Goal: Task Accomplishment & Management: Manage account settings

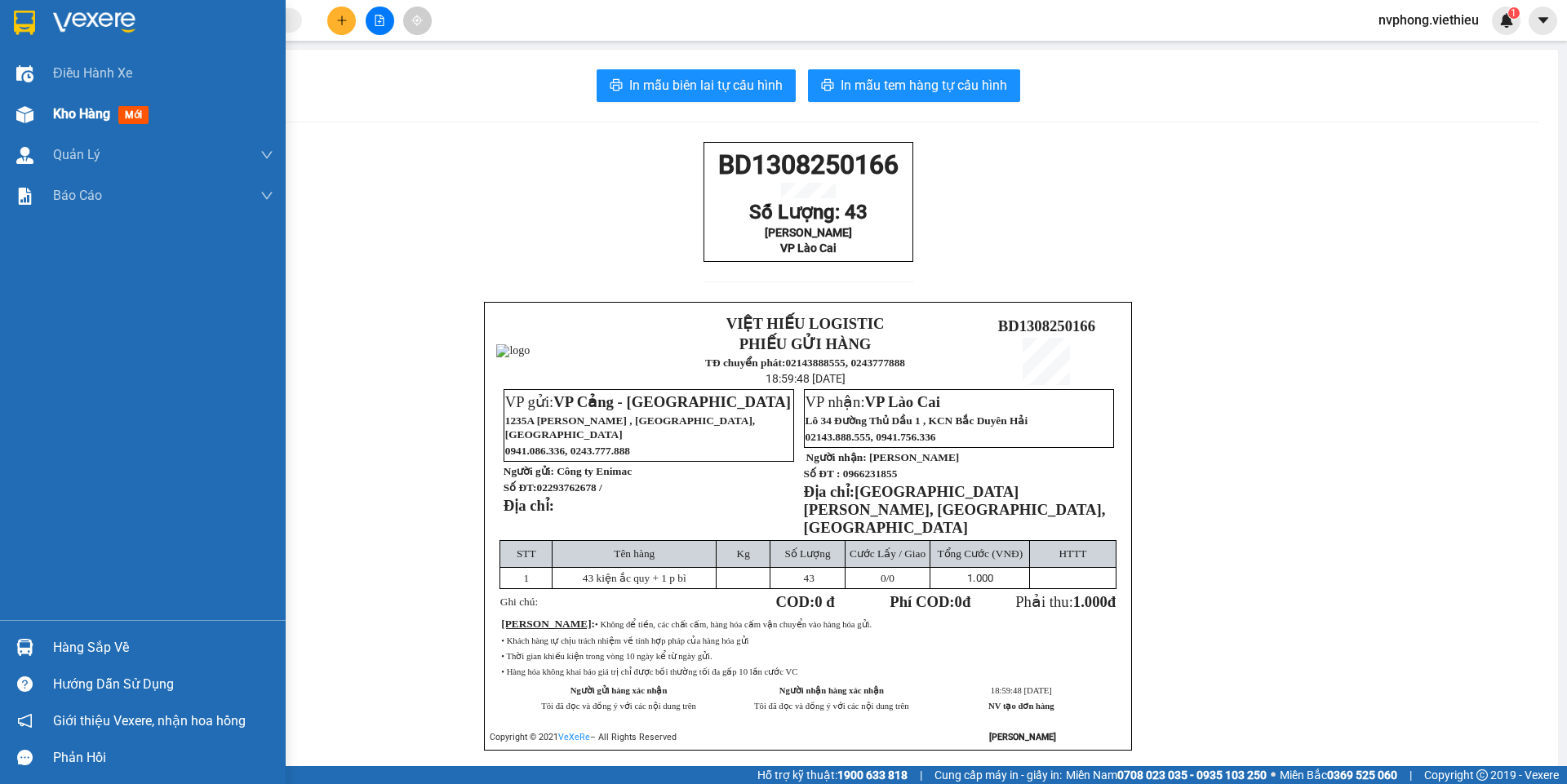
click at [34, 107] on div at bounding box center [24, 114] width 29 height 29
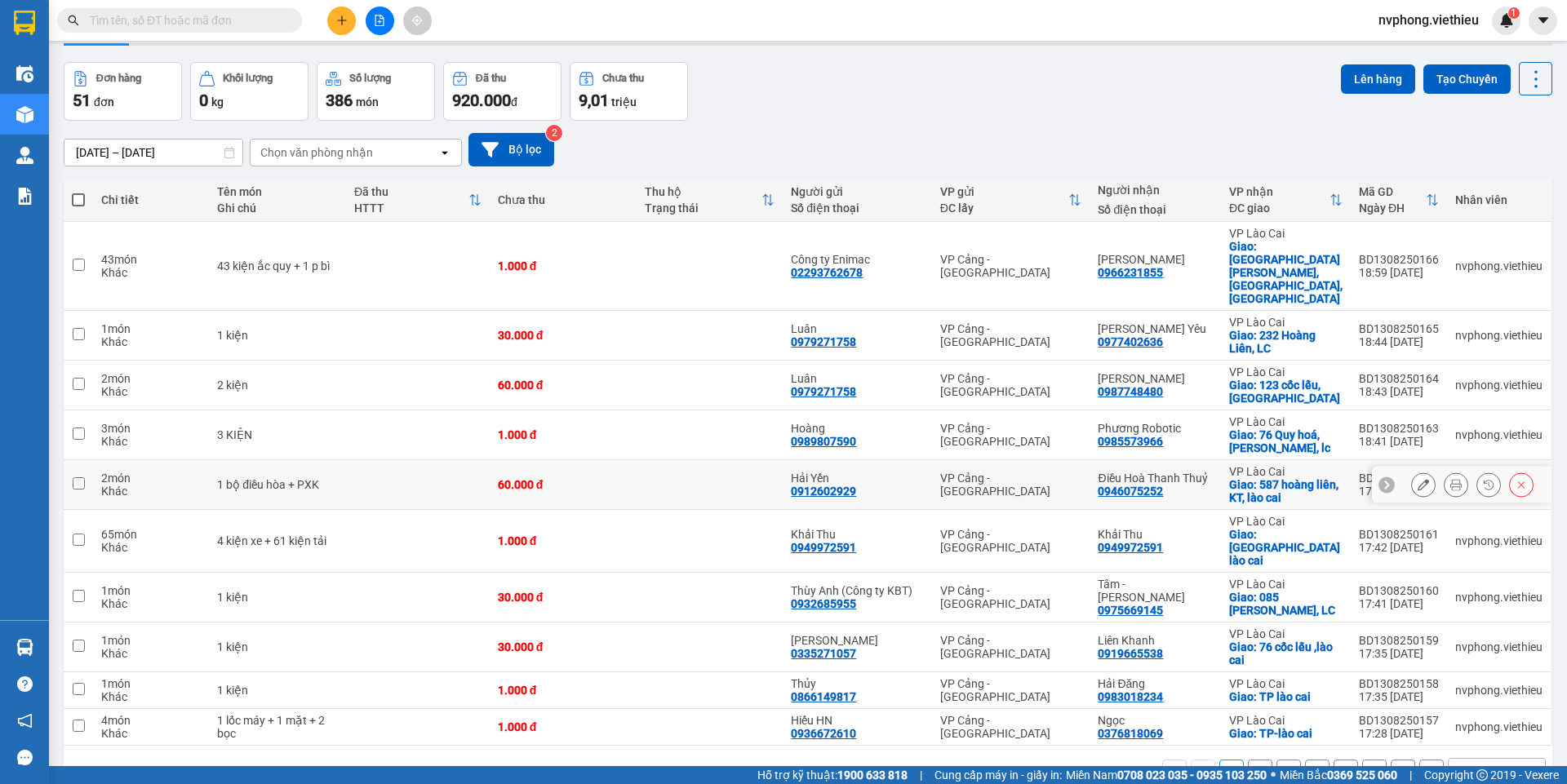
scroll to position [75, 0]
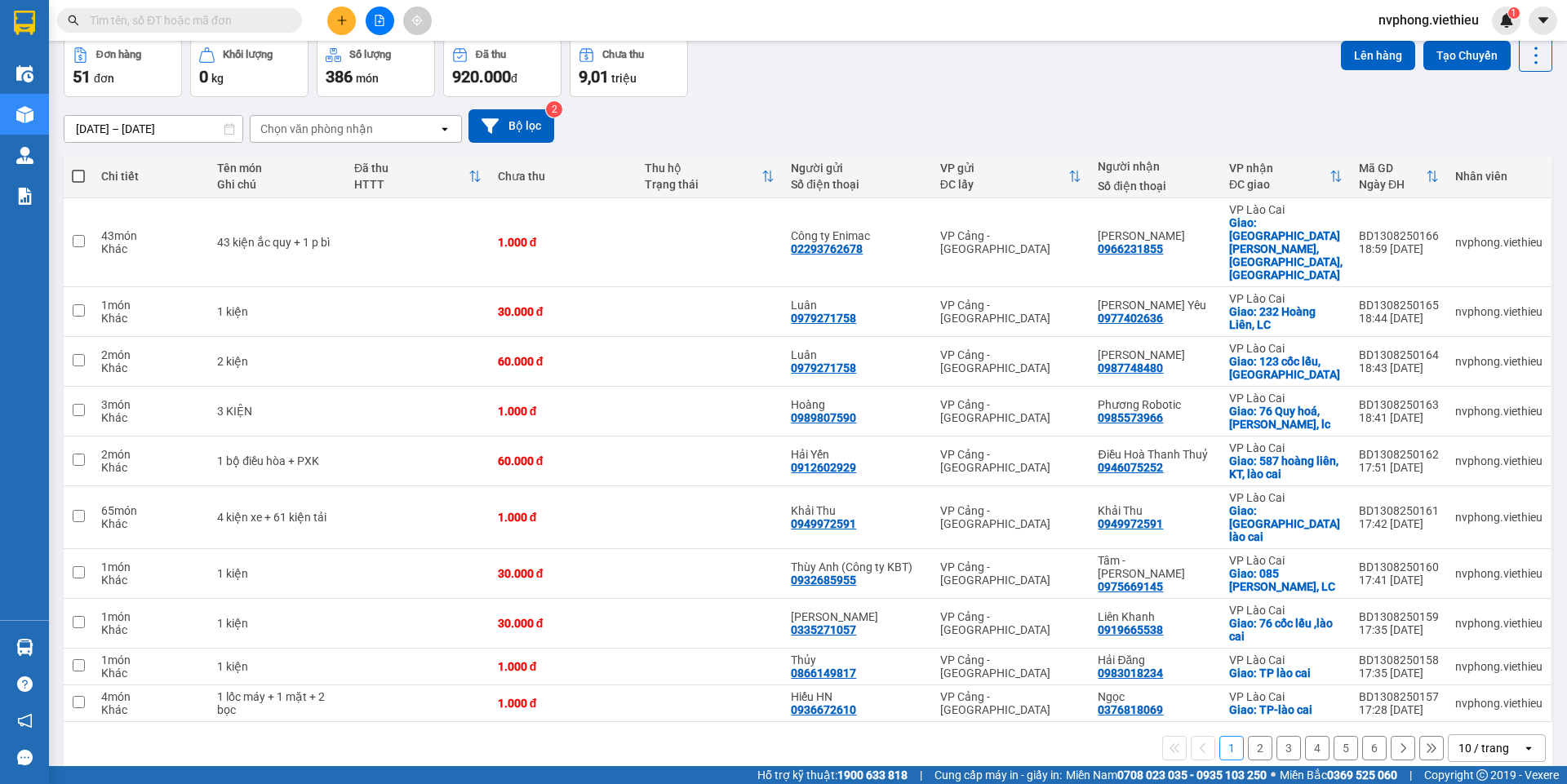
click at [1463, 740] on div "10 / trang" at bounding box center [1483, 748] width 50 height 16
click at [1476, 655] on span "100 / trang" at bounding box center [1478, 659] width 59 height 16
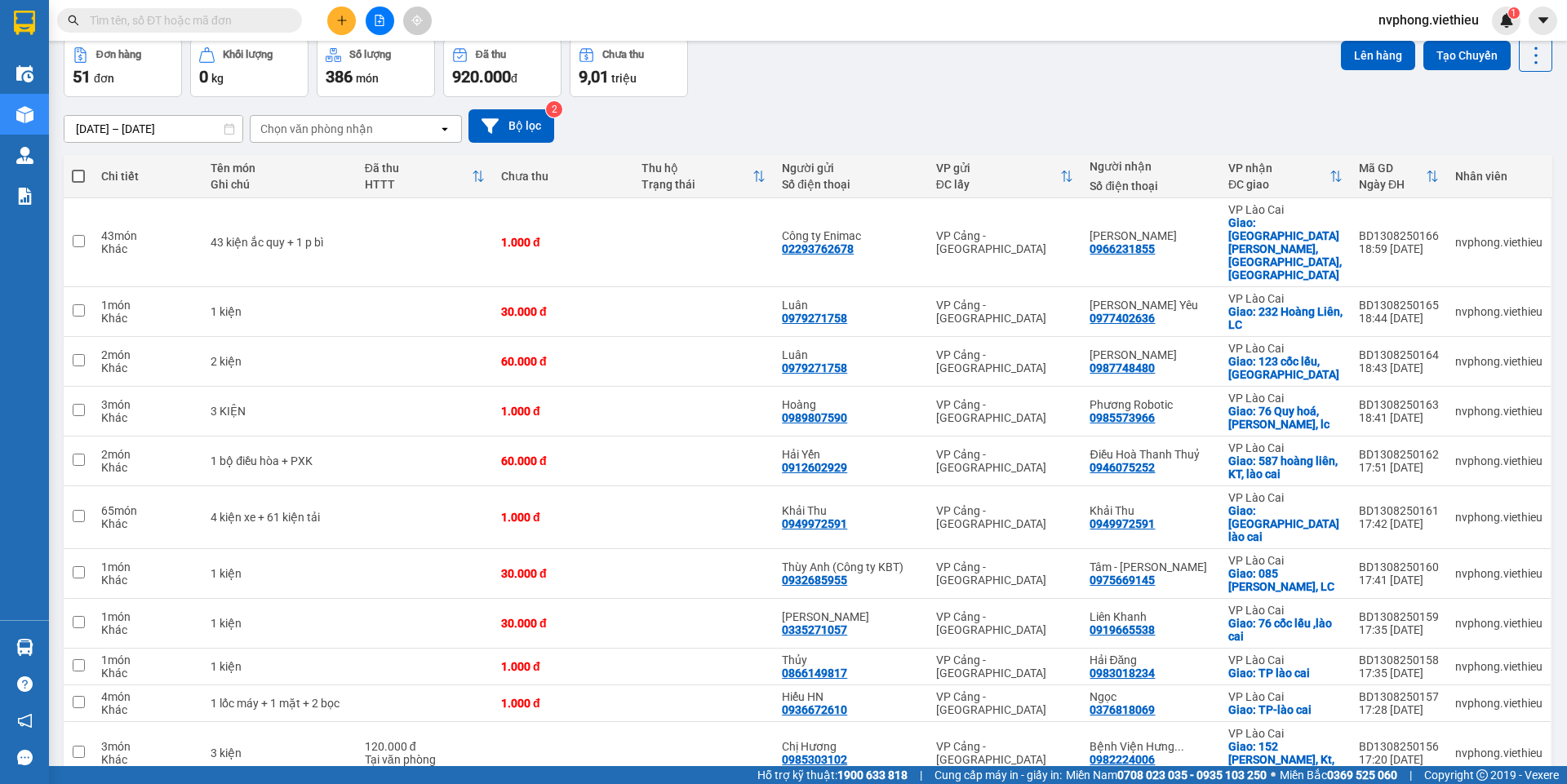
click at [298, 117] on div "Chọn văn phòng nhận" at bounding box center [344, 129] width 187 height 26
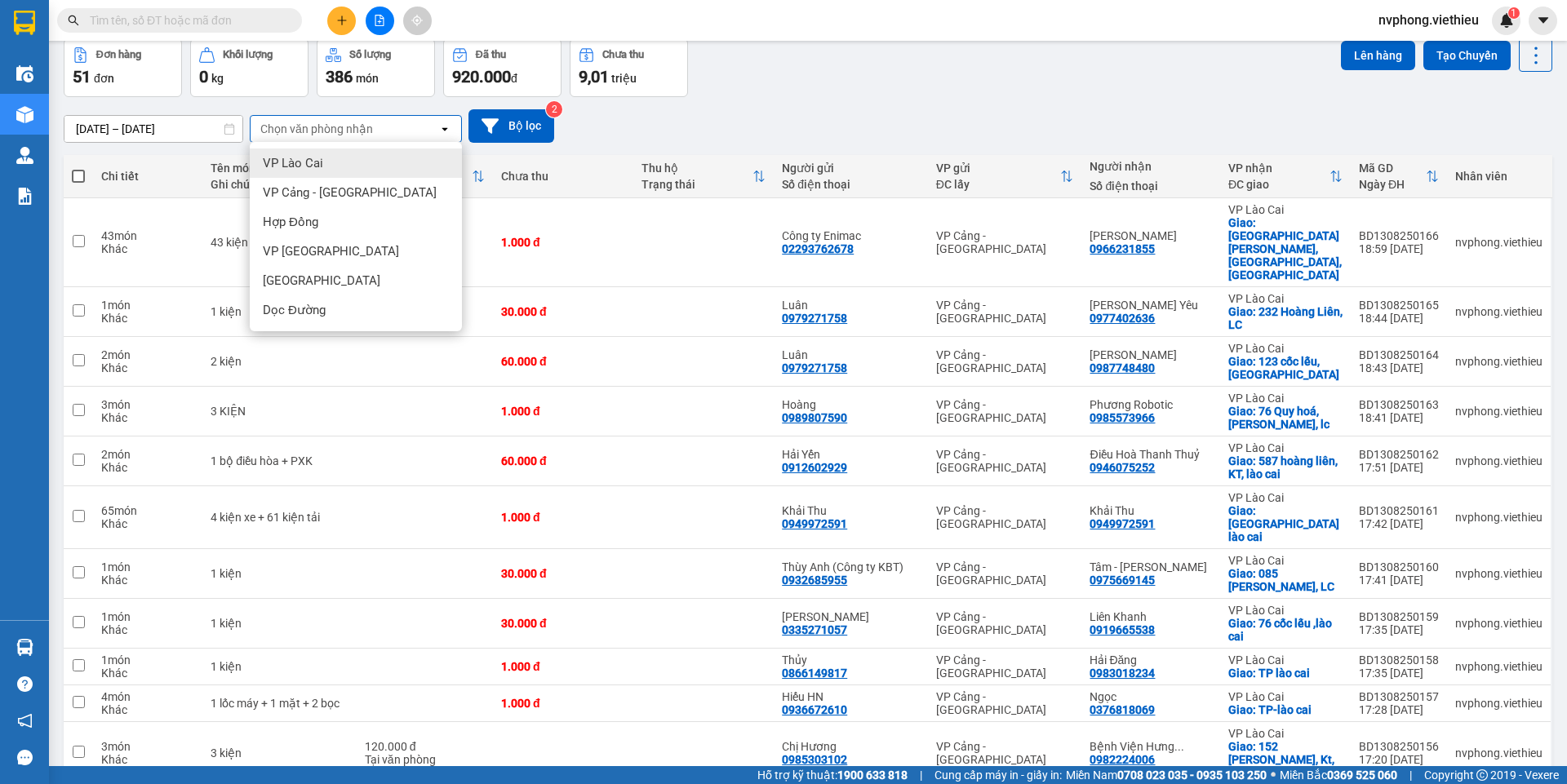
click at [293, 167] on span "VP Lào Cai" at bounding box center [293, 163] width 61 height 16
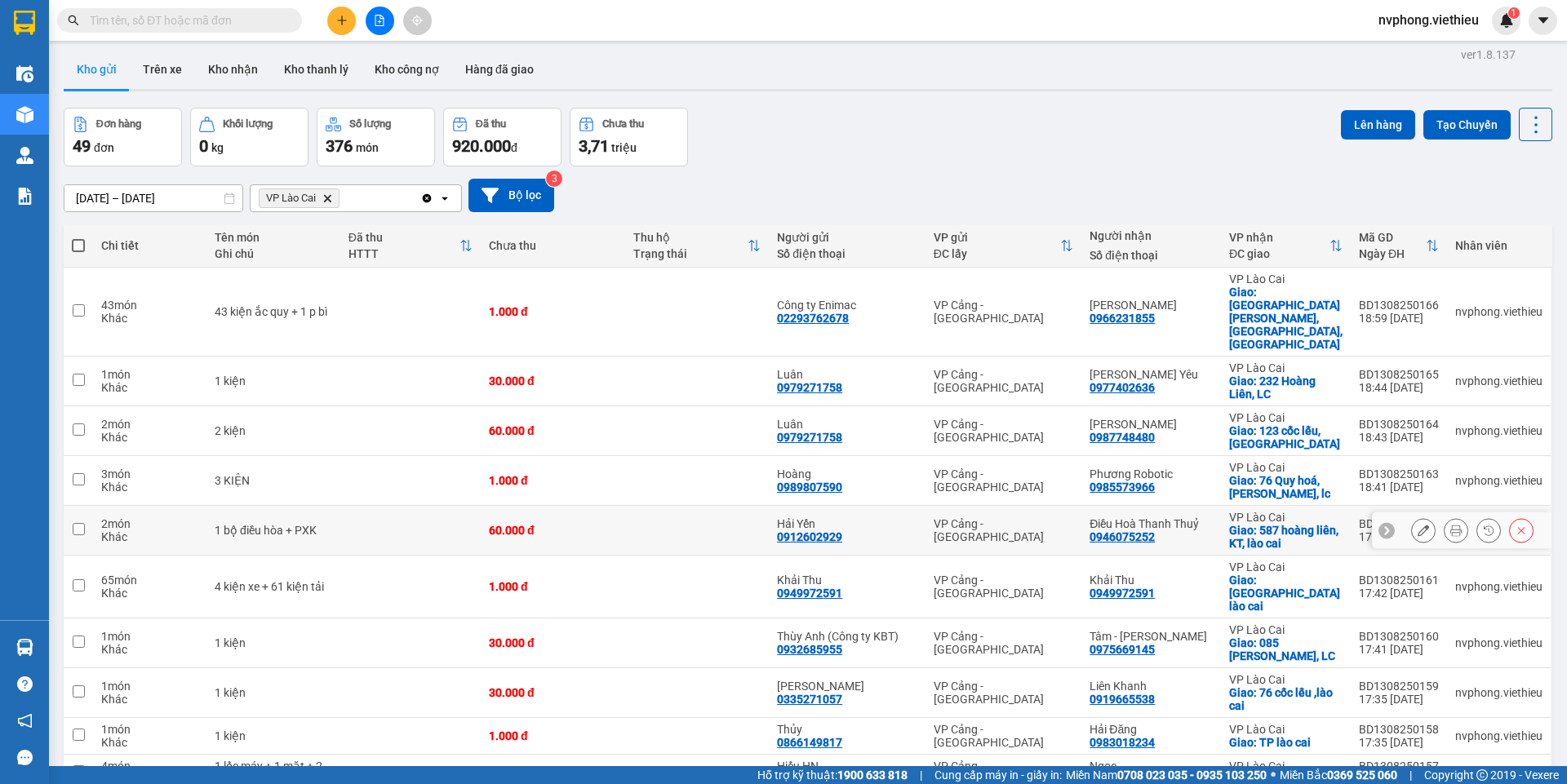
scroll to position [0, 0]
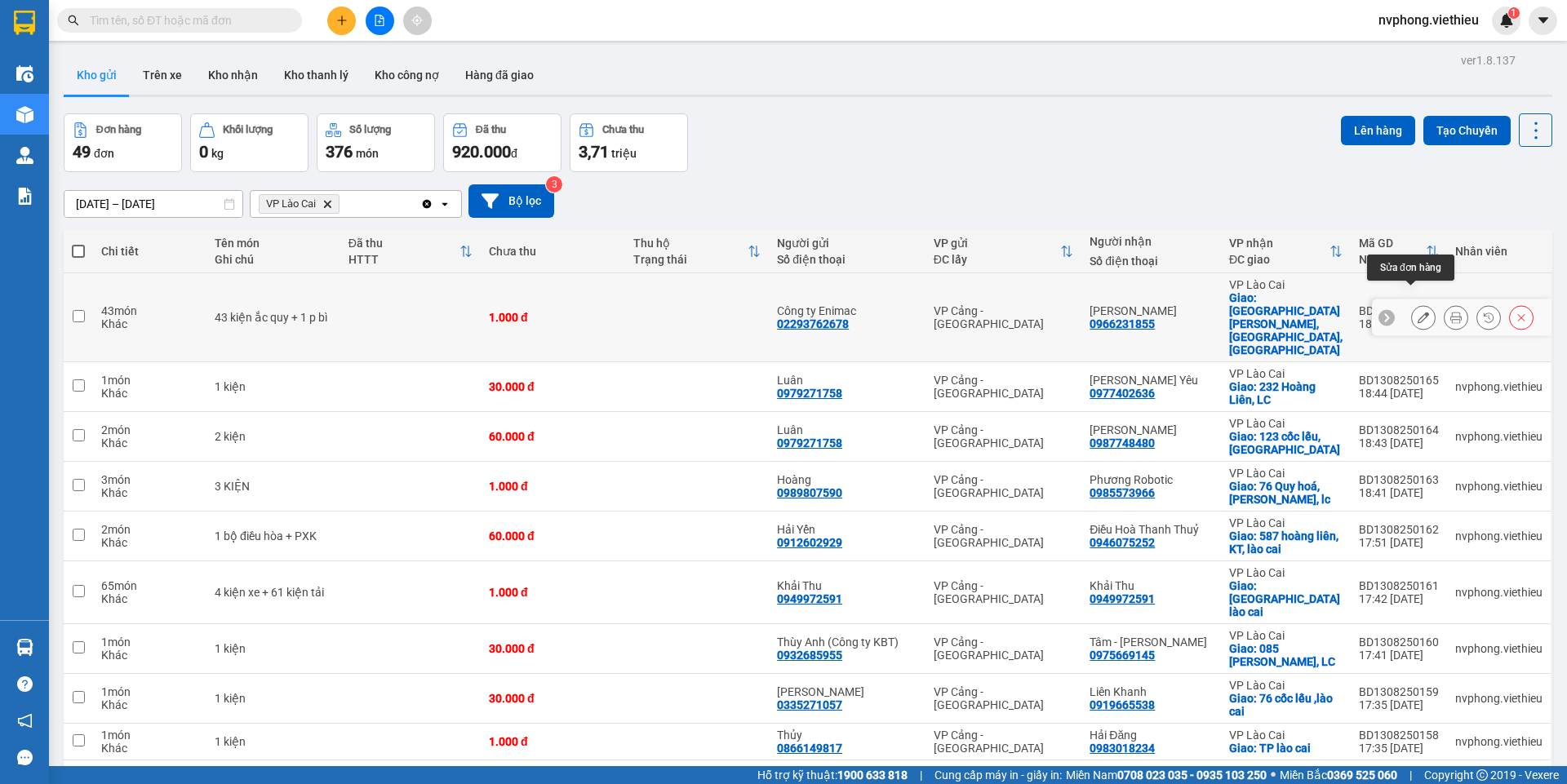
click at [1417, 311] on icon at bounding box center [1422, 317] width 11 height 11
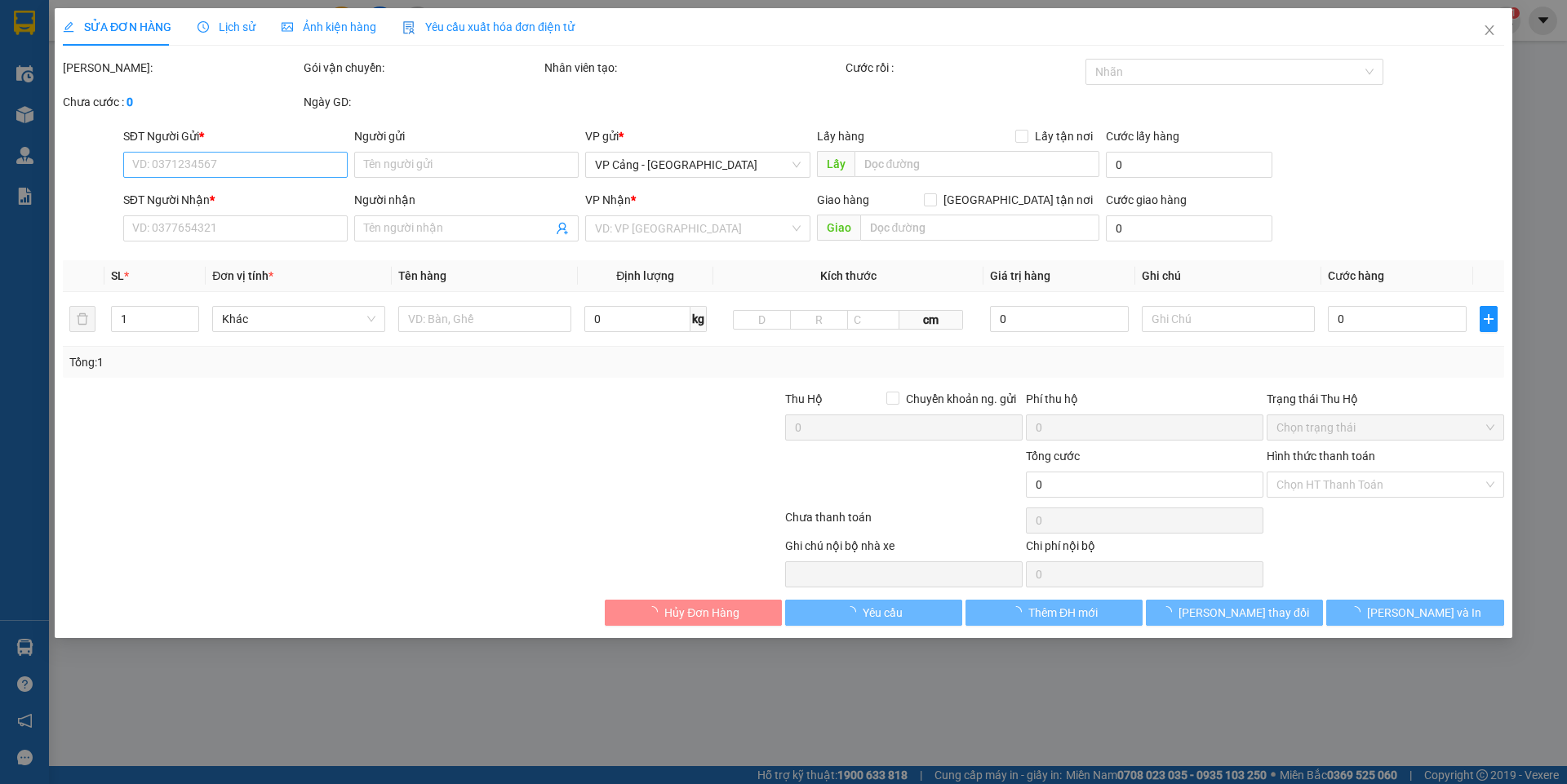
type input "02293762678"
type input "Công ty Enimac"
type input "0966231855"
type input "[PERSON_NAME]"
checkbox input "true"
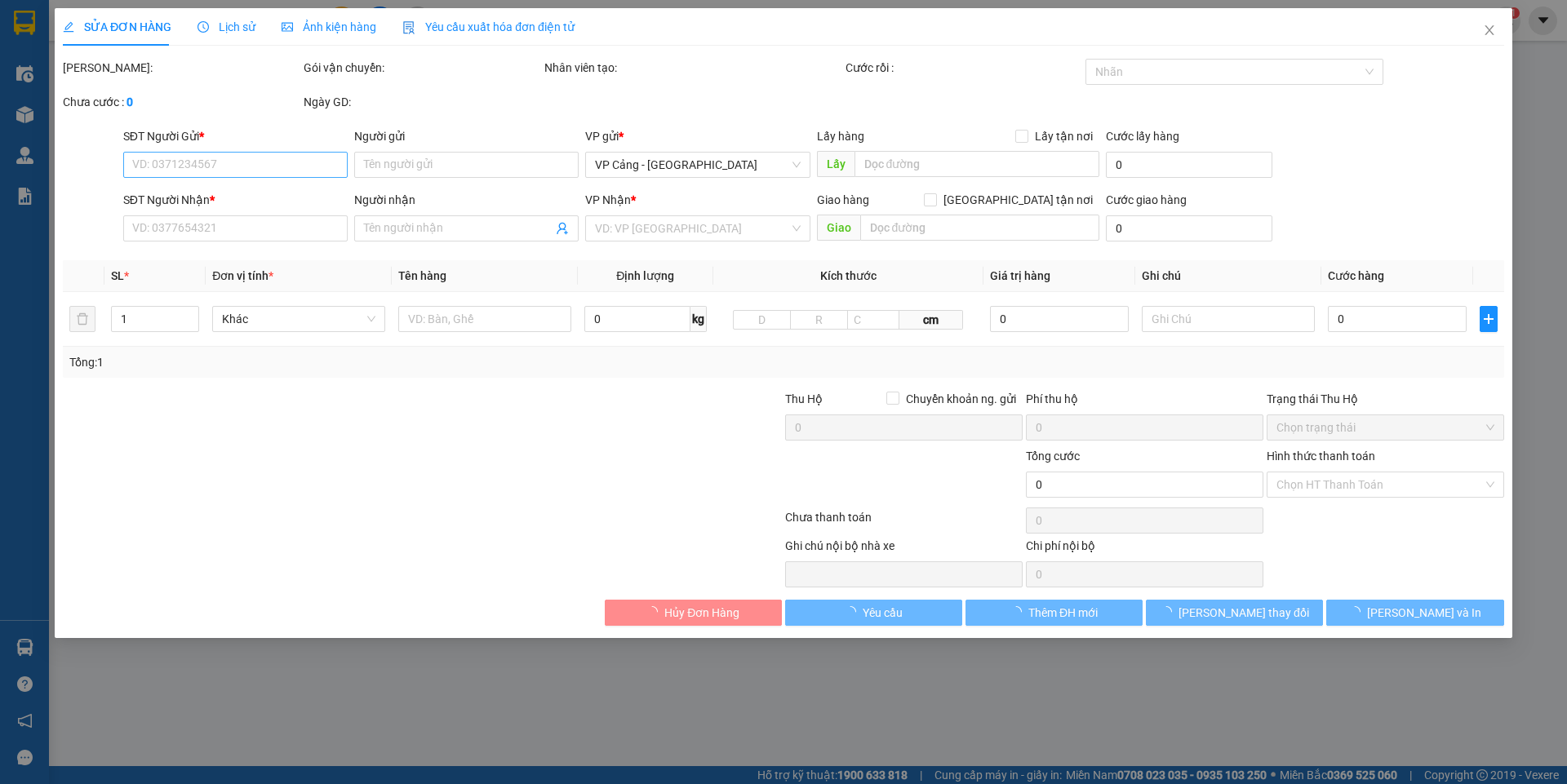
type input "[GEOGRAPHIC_DATA][PERSON_NAME], [GEOGRAPHIC_DATA], [GEOGRAPHIC_DATA]"
type input "1.000"
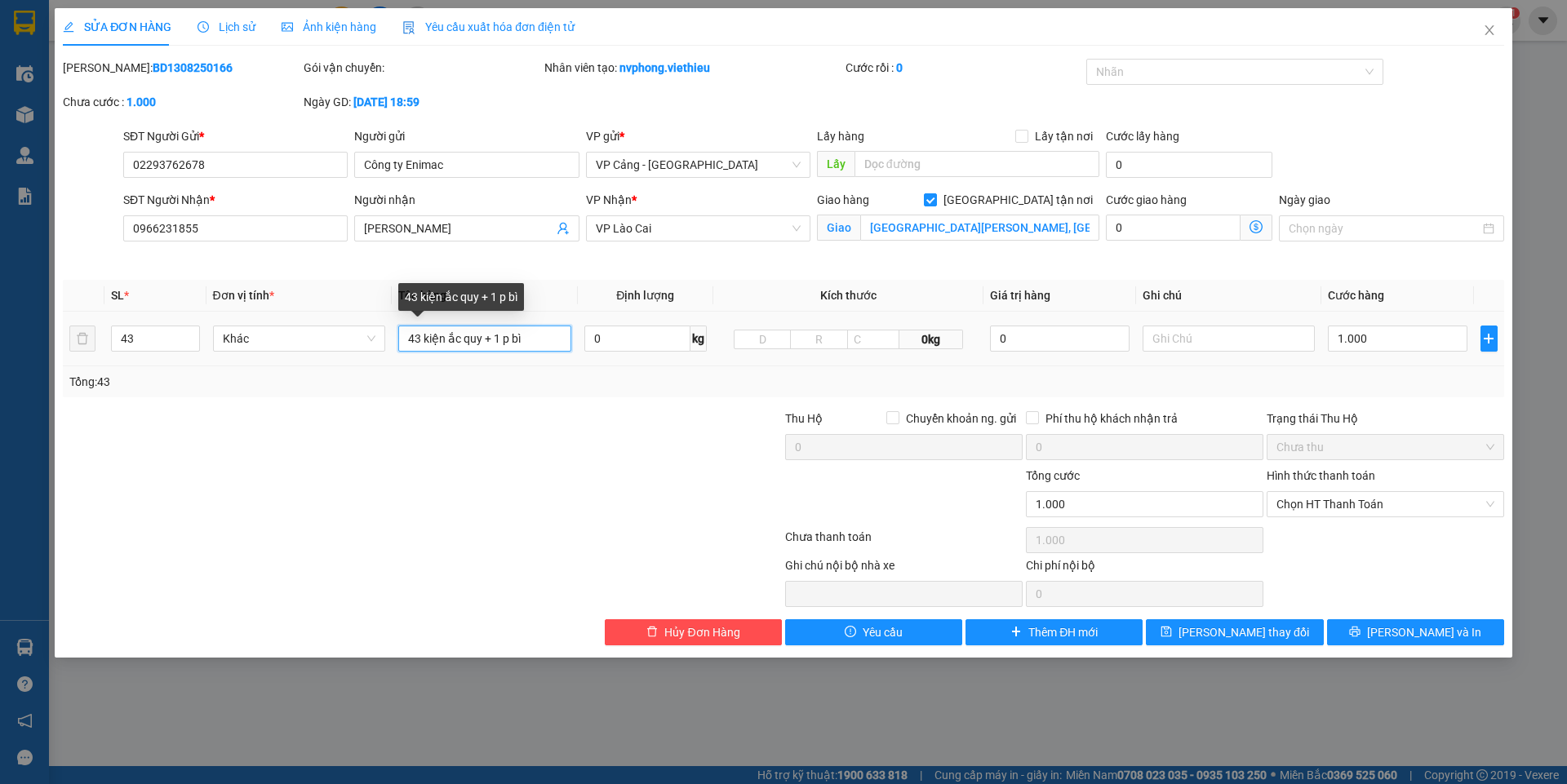
click at [421, 336] on input "43 kiện ắc quy + 1 p bì" at bounding box center [484, 338] width 173 height 26
type input "41 kiện ắc quy + 1 p bì"
click at [160, 335] on input "43" at bounding box center [155, 338] width 87 height 24
type input "41"
click at [1232, 625] on span "[PERSON_NAME] thay đổi" at bounding box center [1243, 631] width 130 height 18
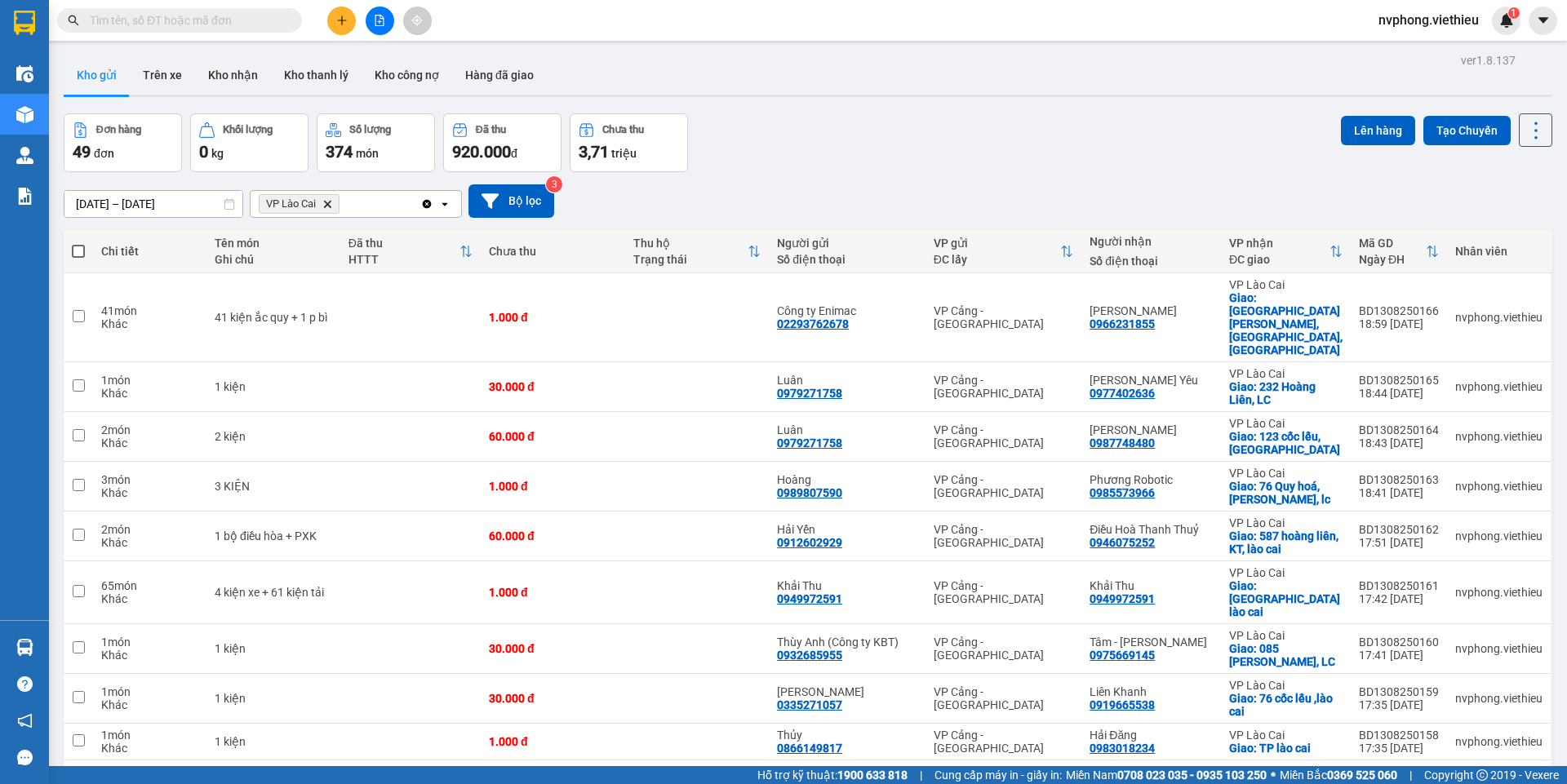
click at [78, 253] on span at bounding box center [78, 251] width 13 height 13
click at [78, 243] on input "checkbox" at bounding box center [78, 243] width 0 height 0
checkbox input "true"
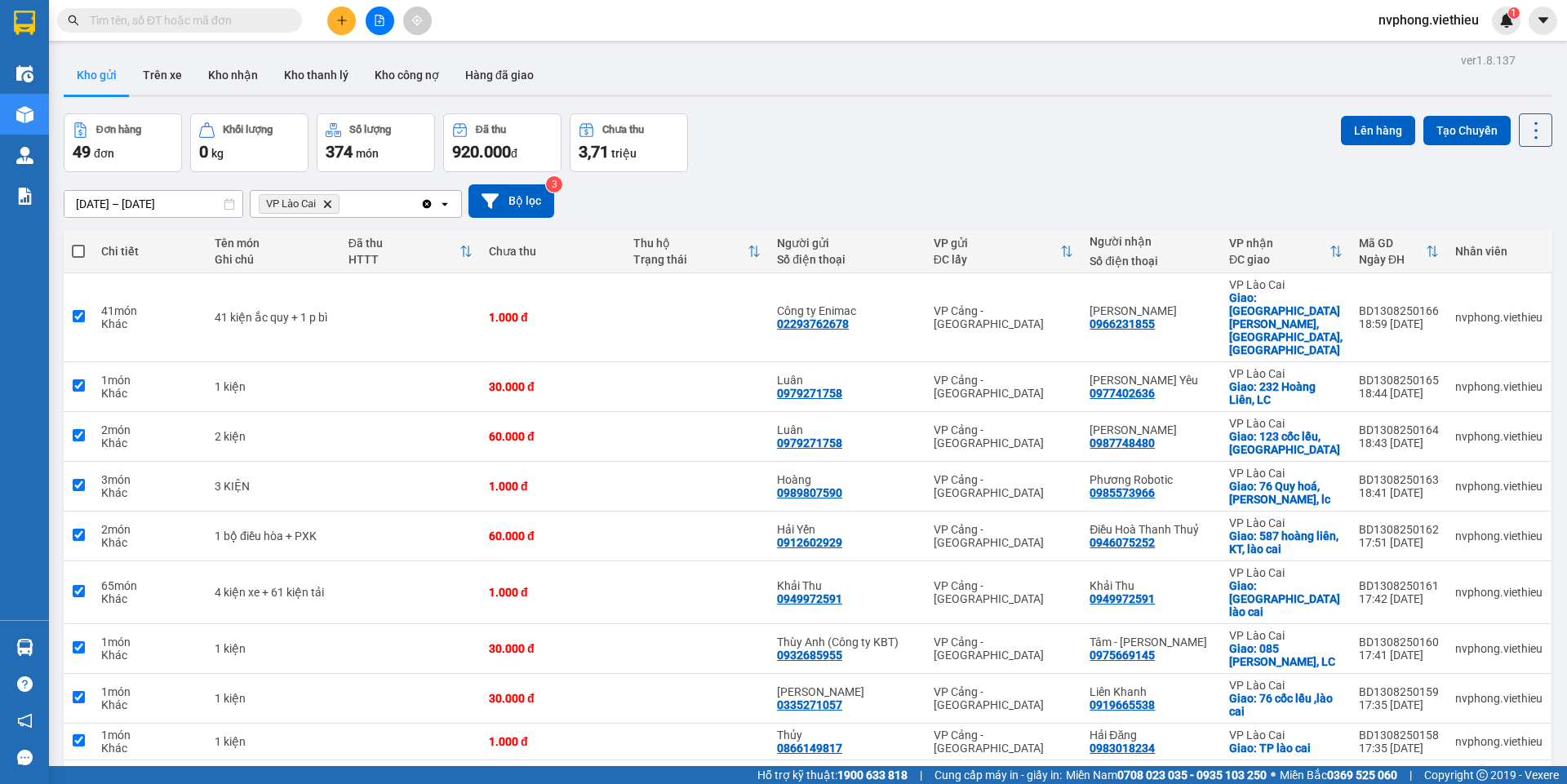
checkbox input "true"
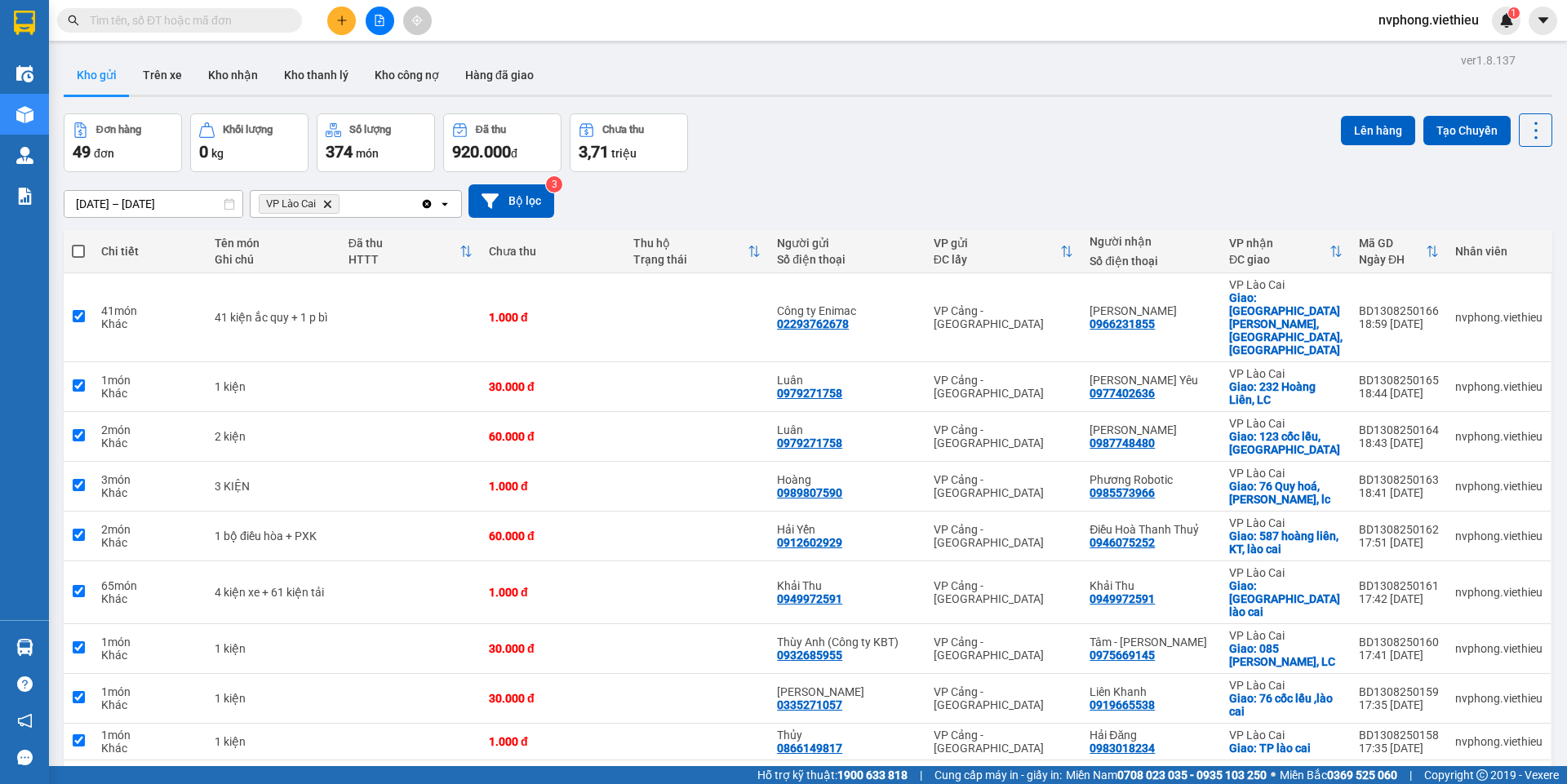
checkbox input "true"
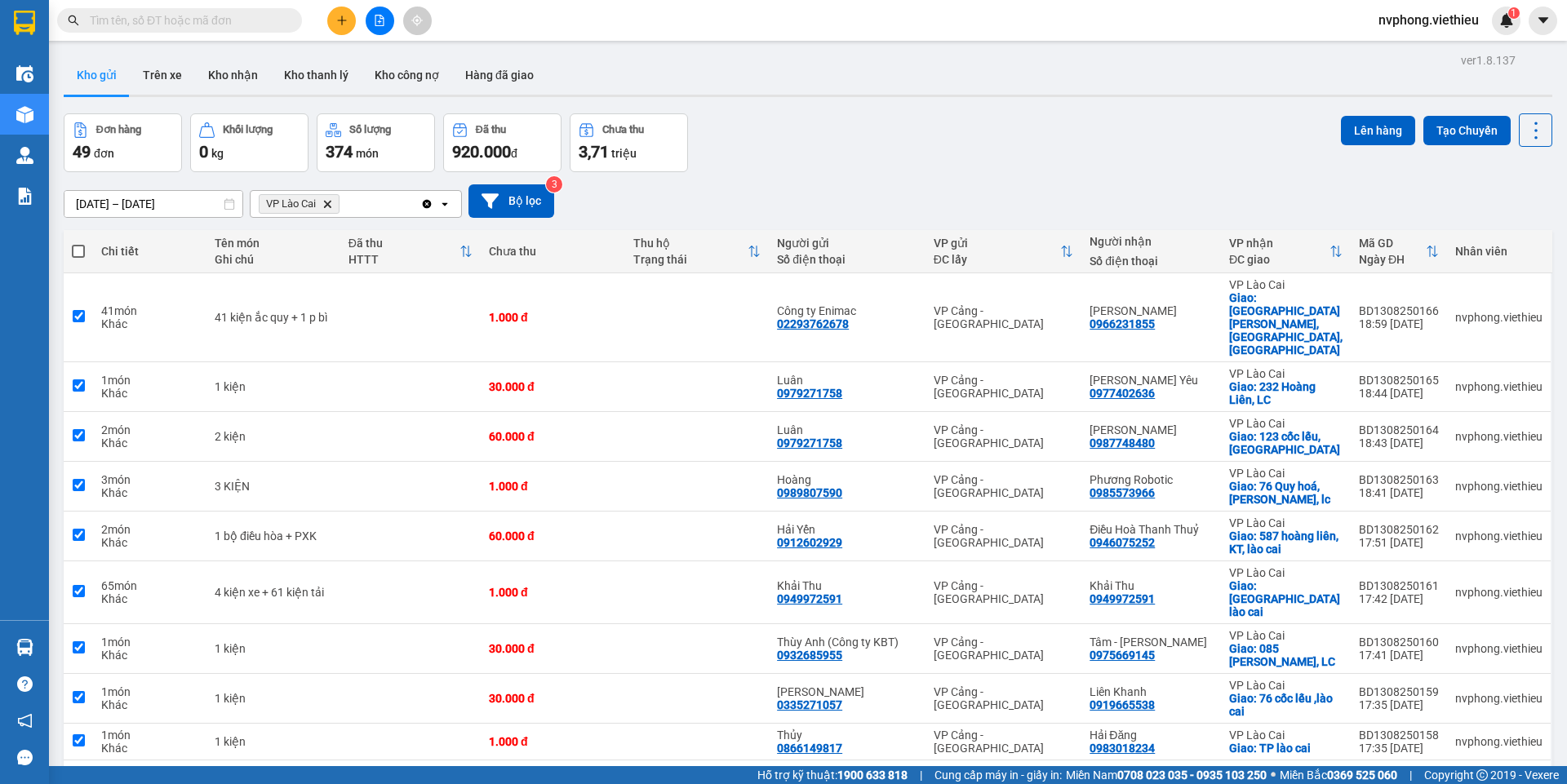
checkbox input "true"
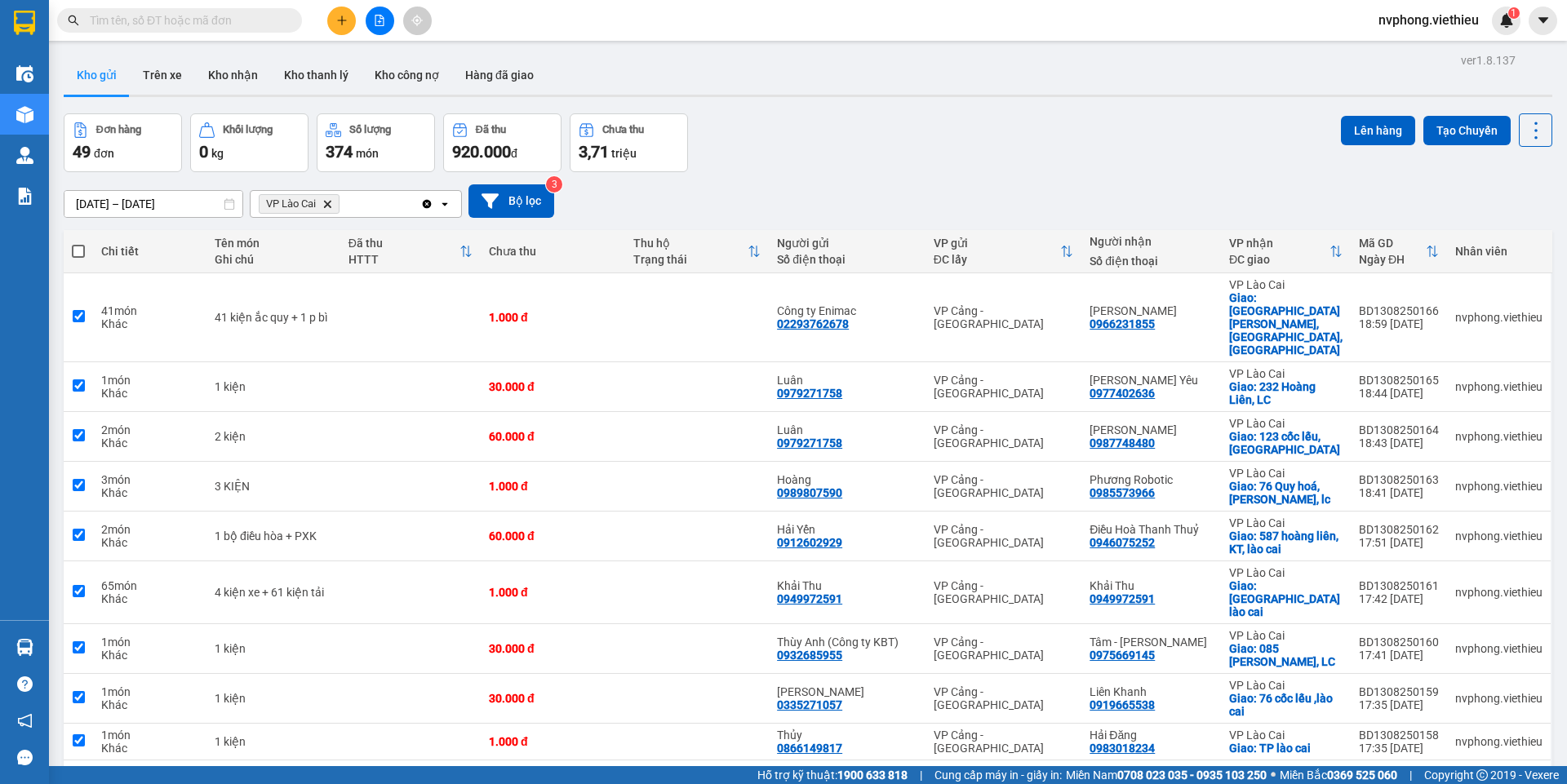
checkbox input "true"
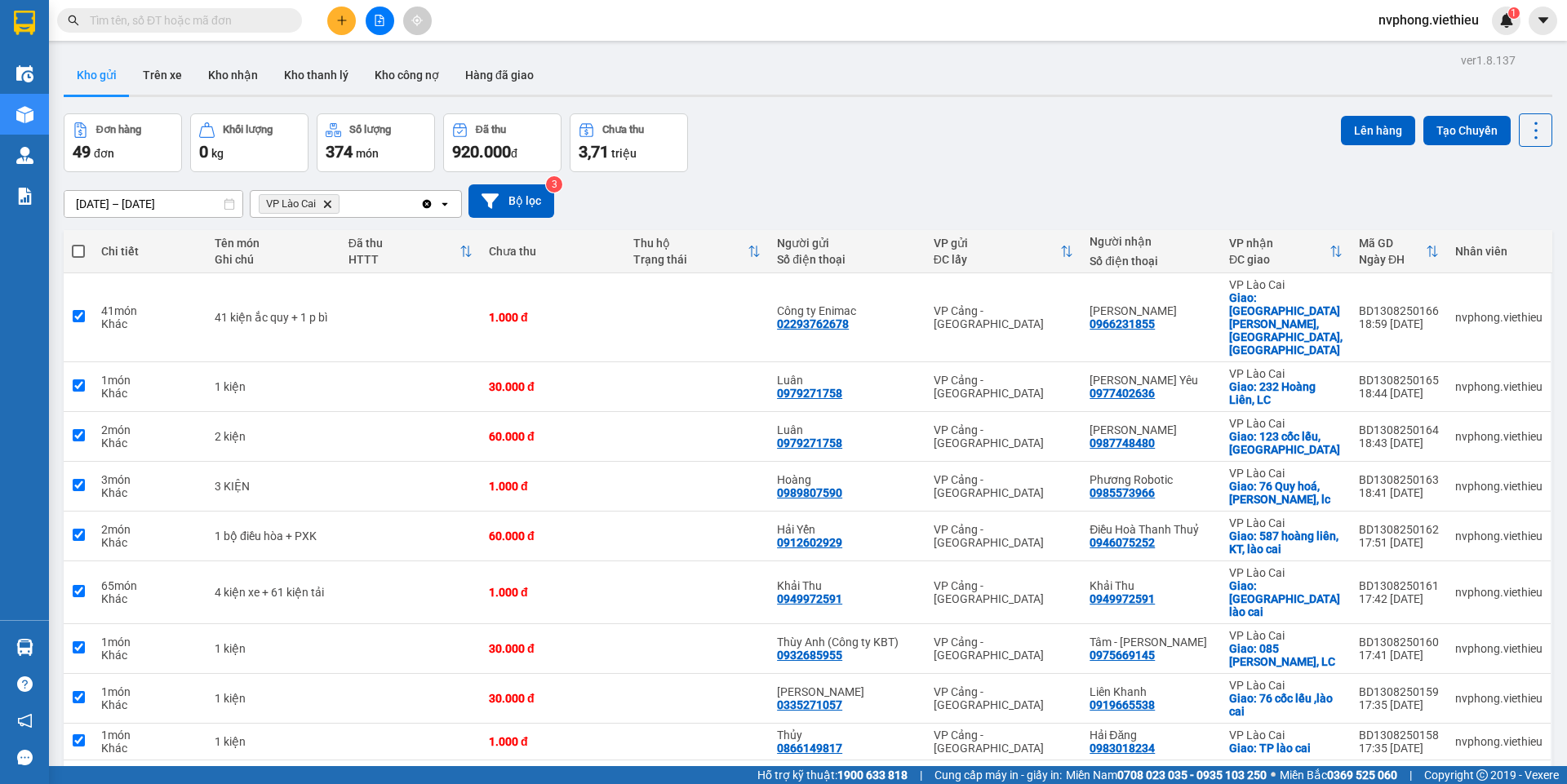
checkbox input "true"
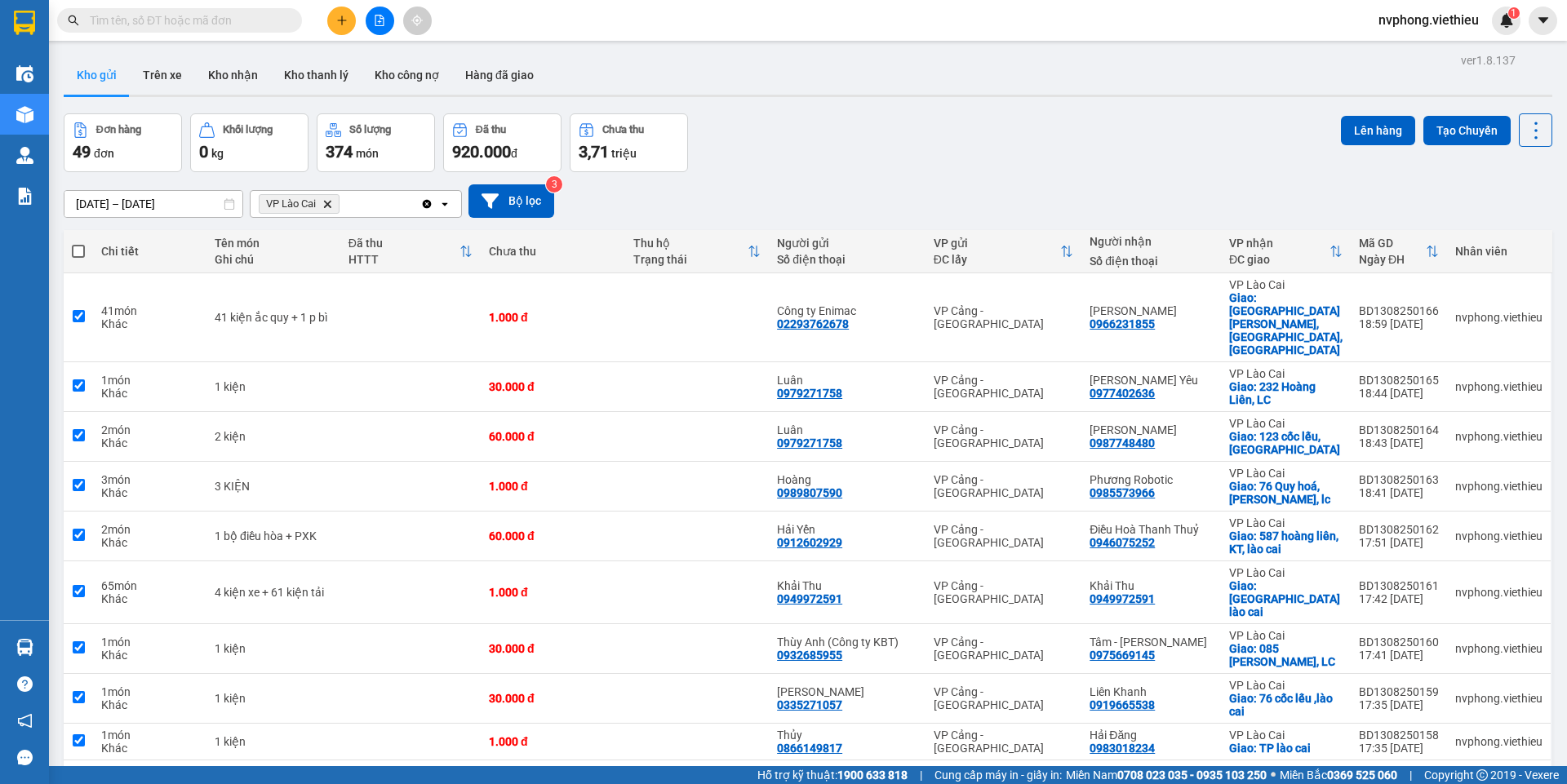
checkbox input "true"
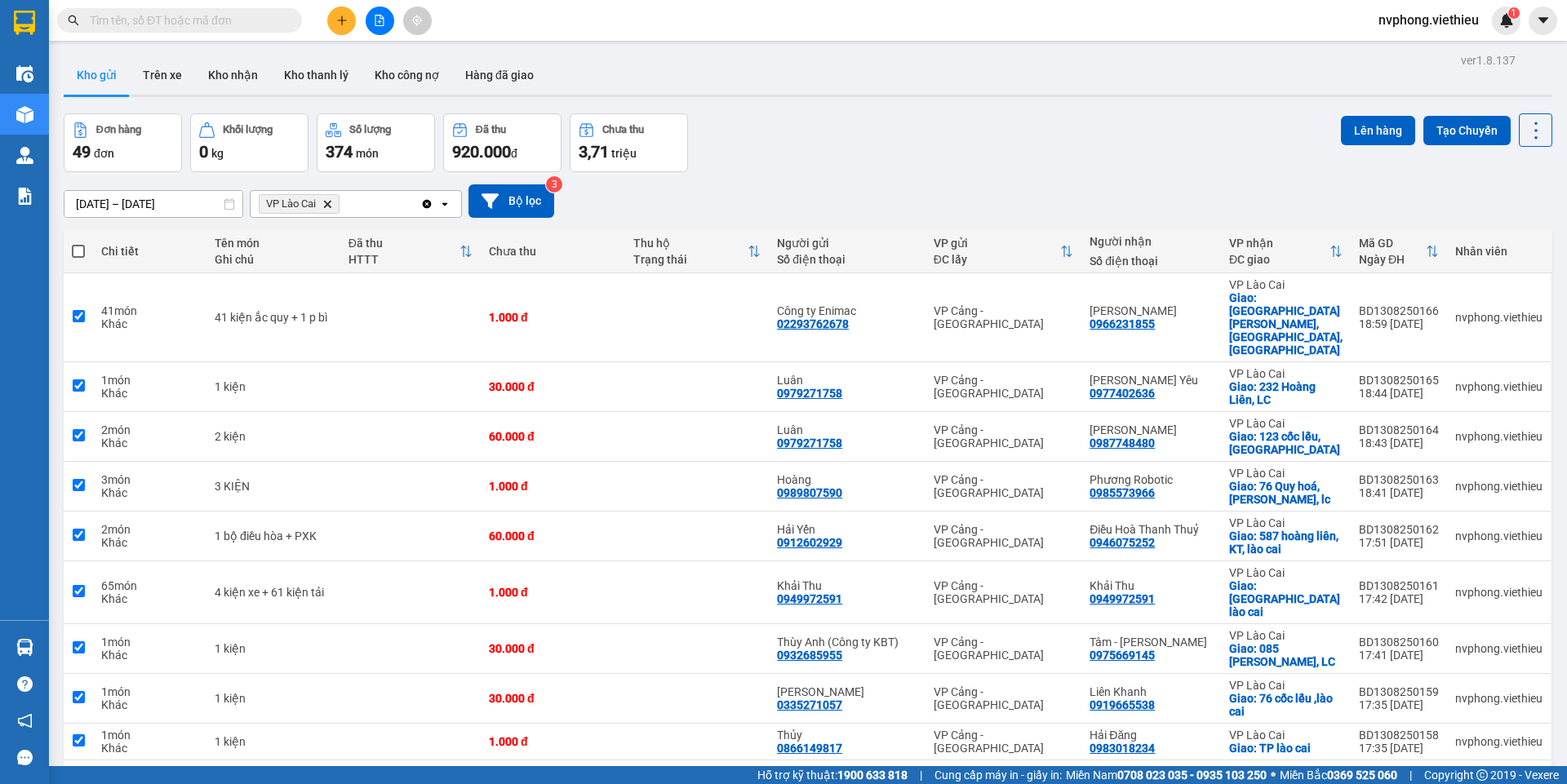
checkbox input "true"
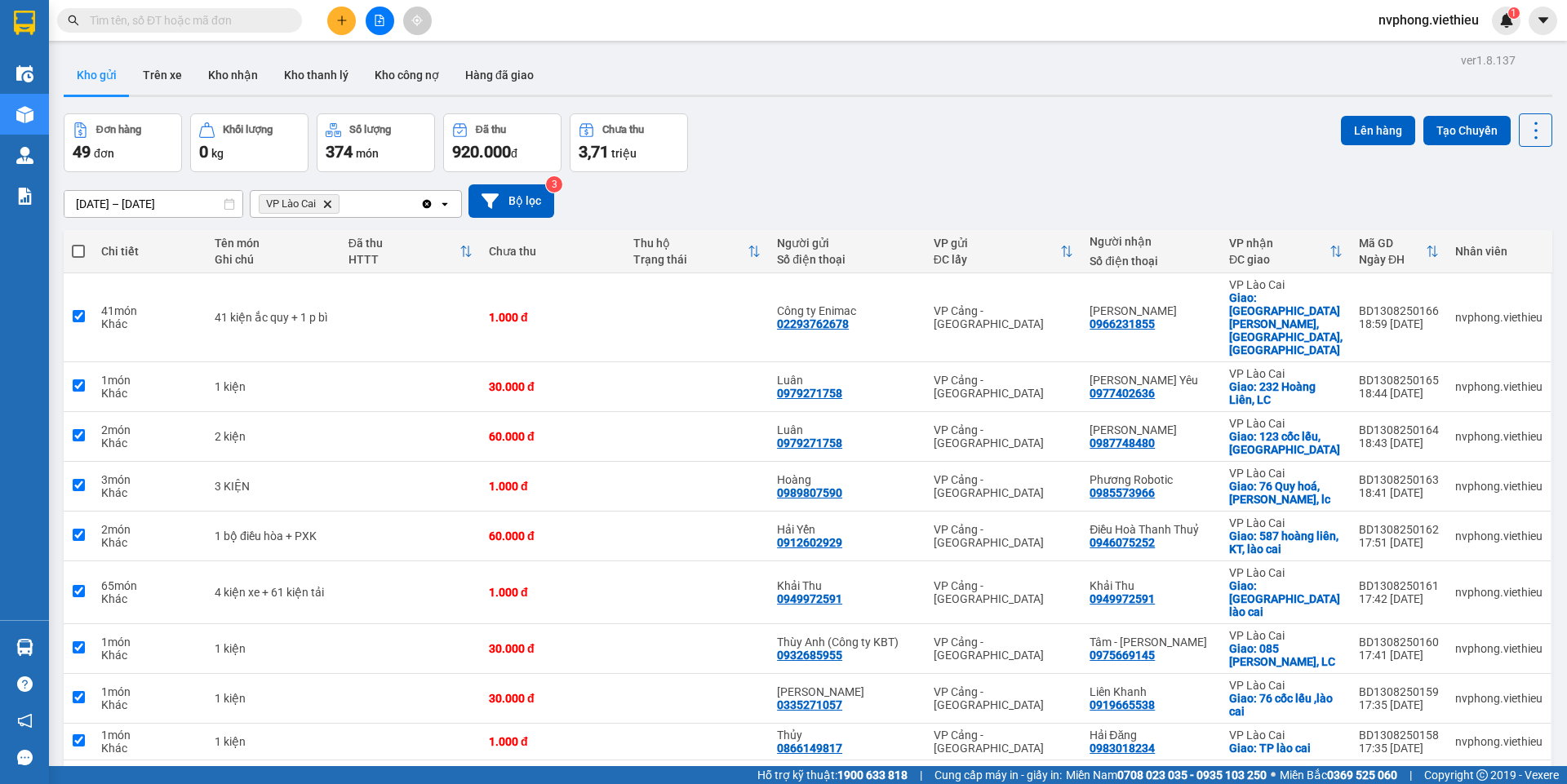
checkbox input "true"
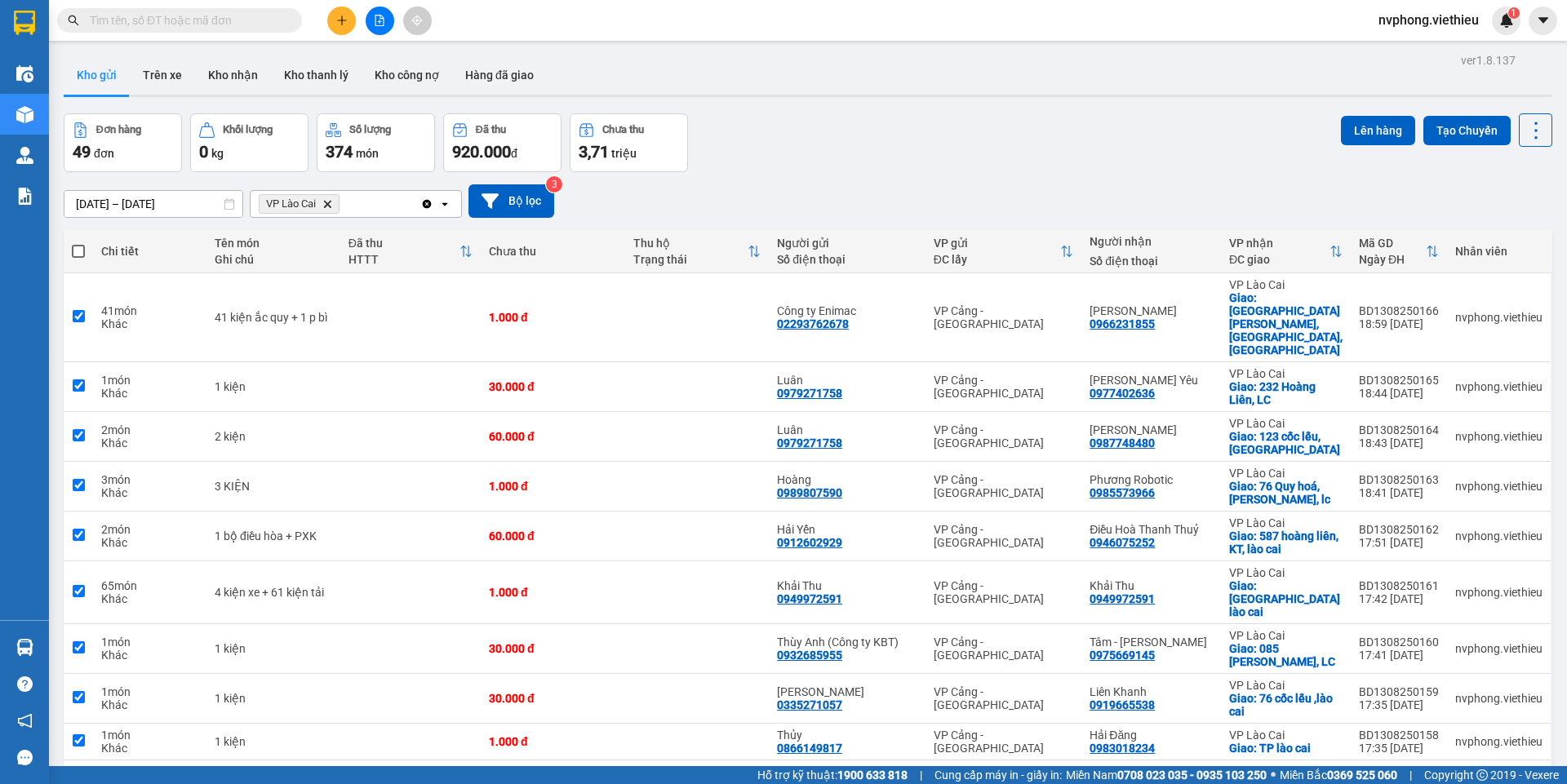
checkbox input "true"
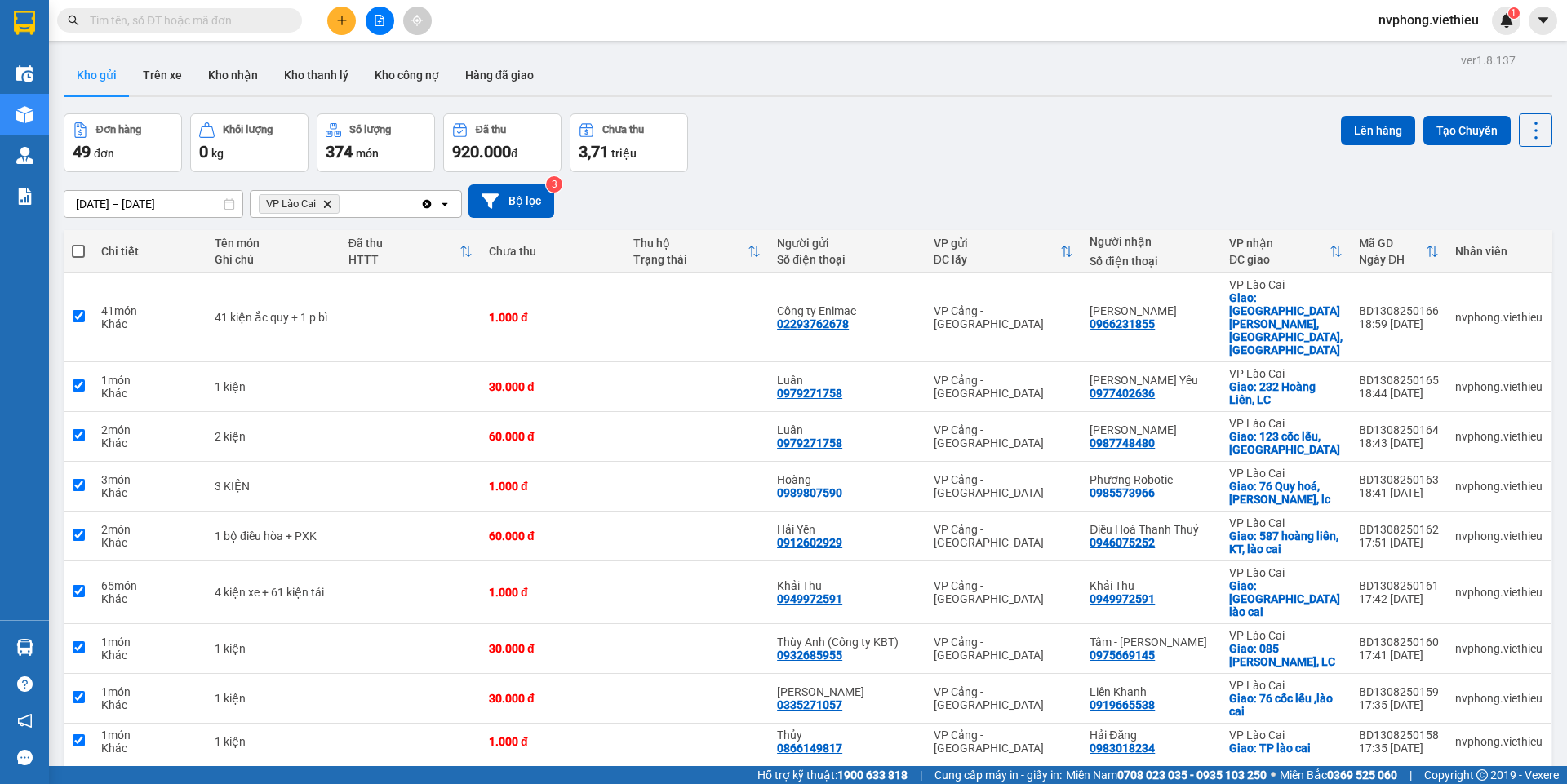
checkbox input "true"
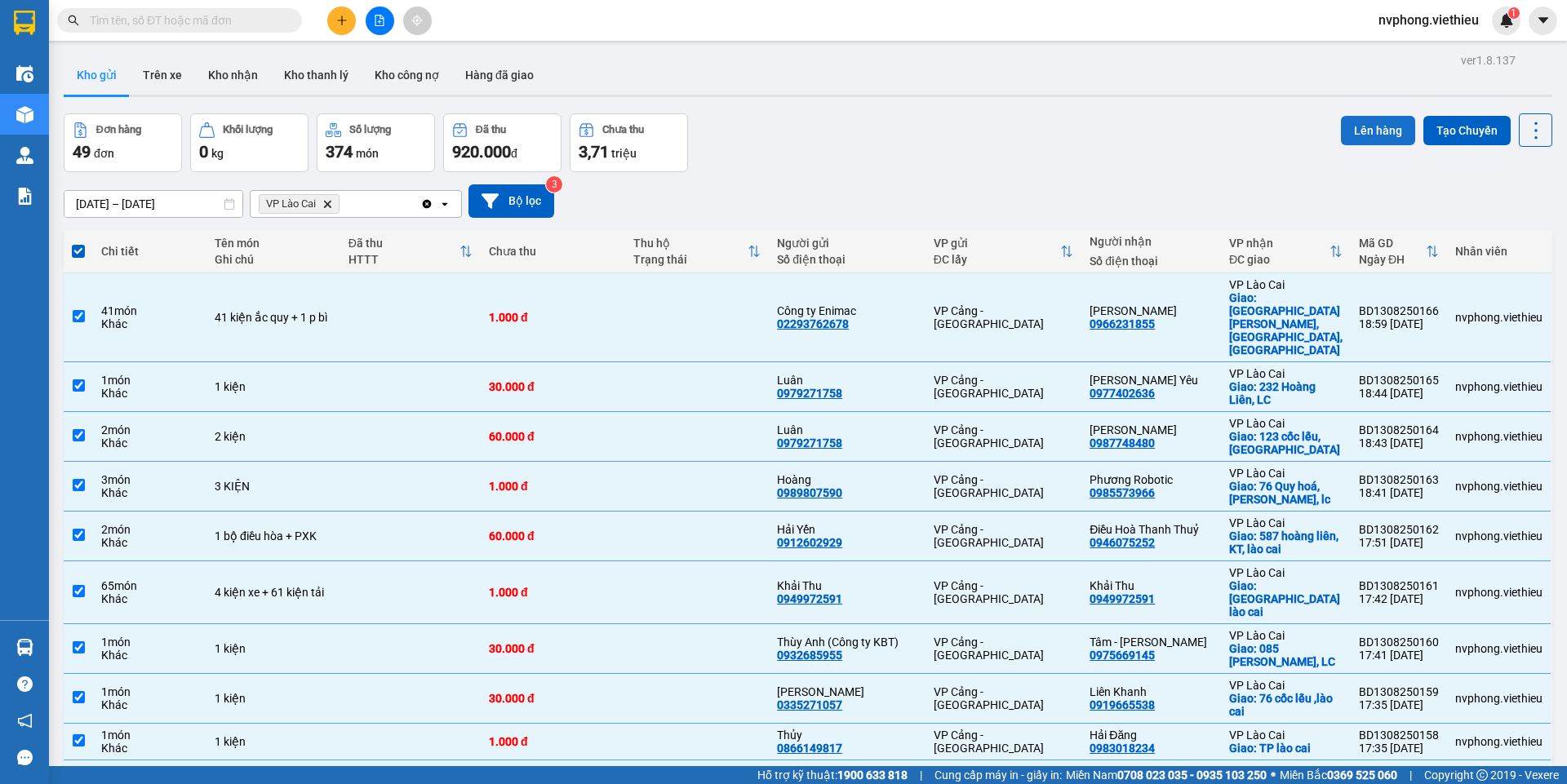
click at [1382, 129] on button "Lên hàng" at bounding box center [1378, 131] width 75 height 29
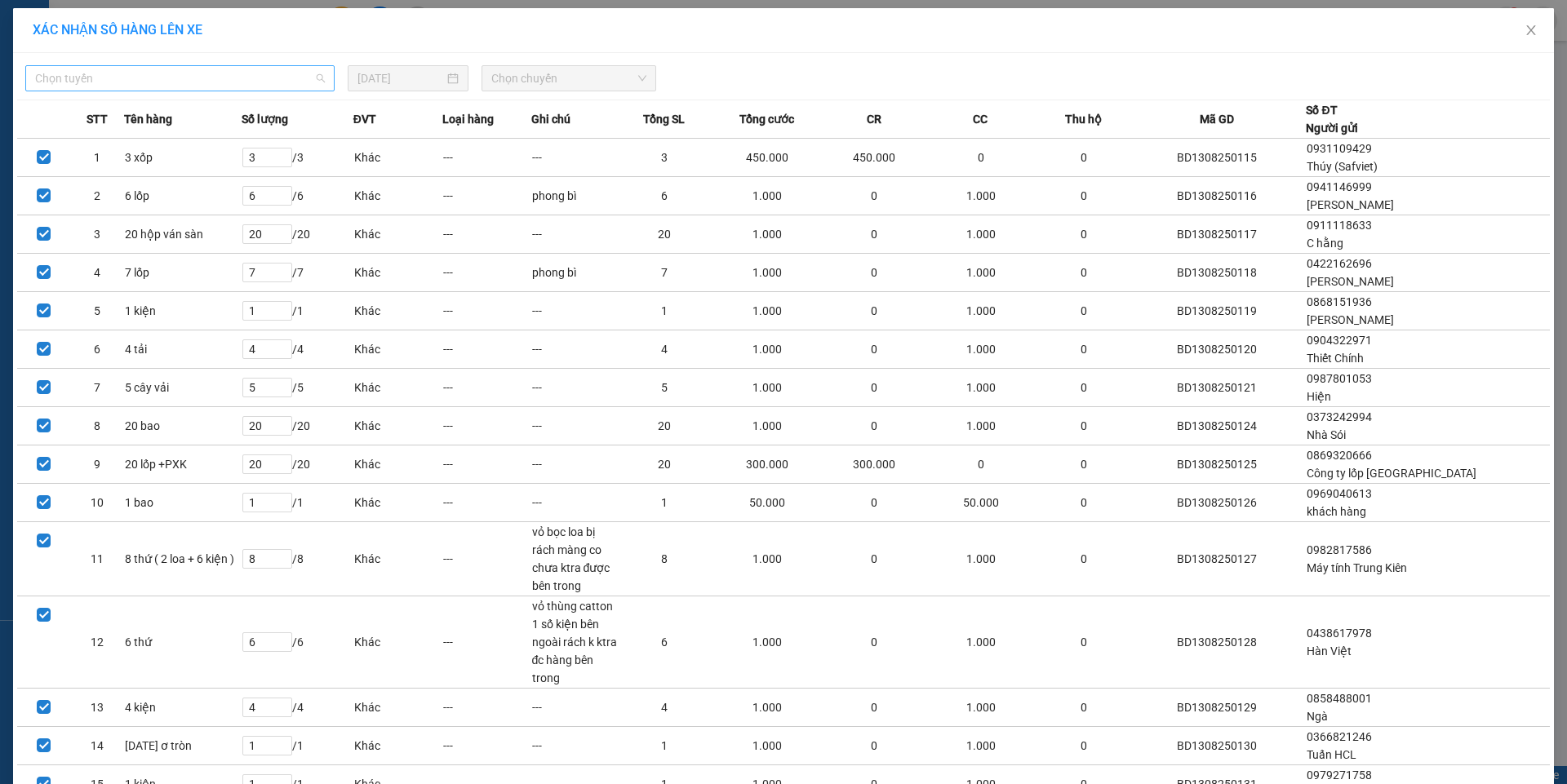
click at [87, 73] on span "Chọn tuyến" at bounding box center [180, 78] width 290 height 24
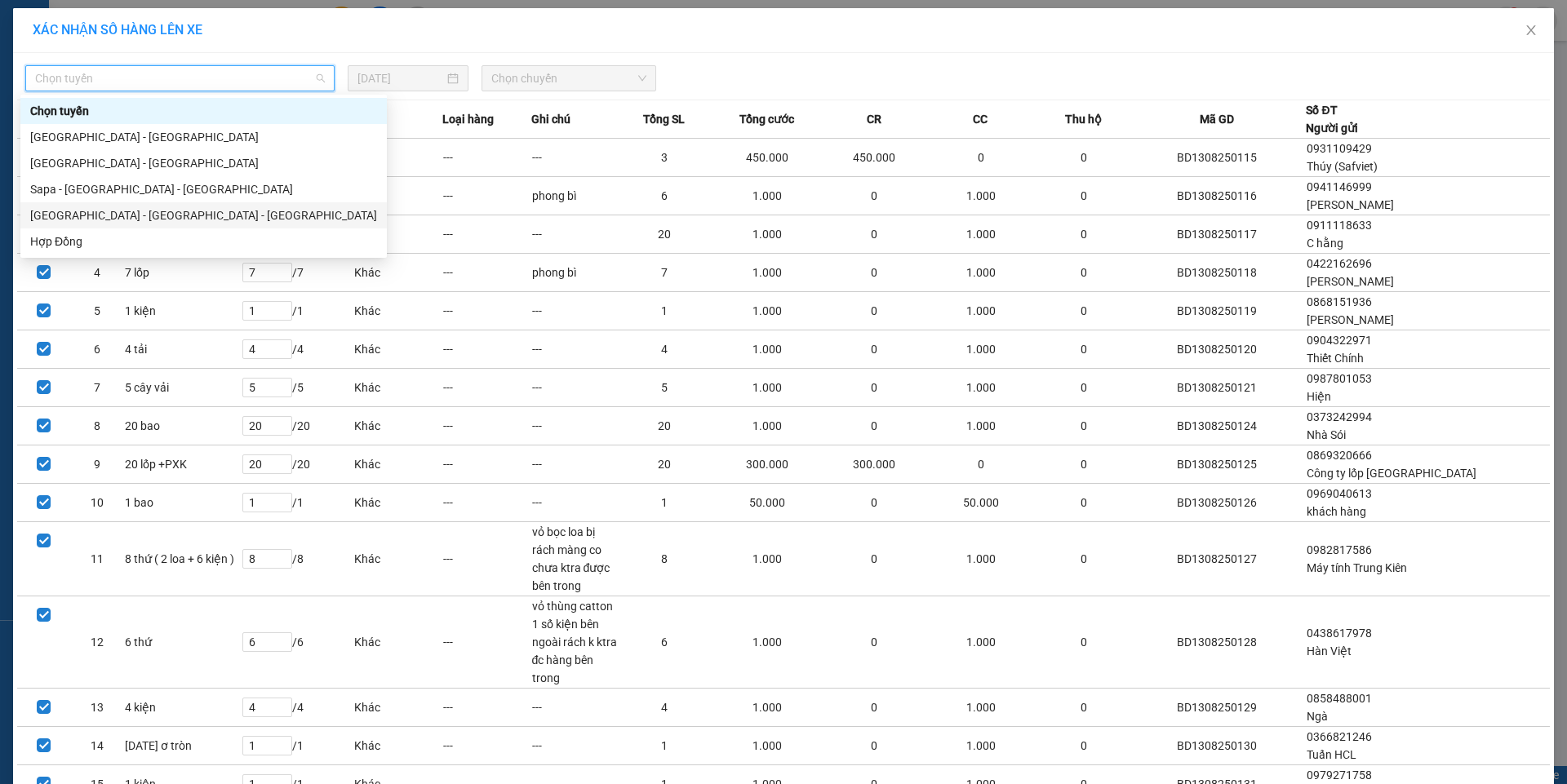
click at [85, 217] on div "[GEOGRAPHIC_DATA] - [GEOGRAPHIC_DATA] - [GEOGRAPHIC_DATA]" at bounding box center [204, 215] width 347 height 18
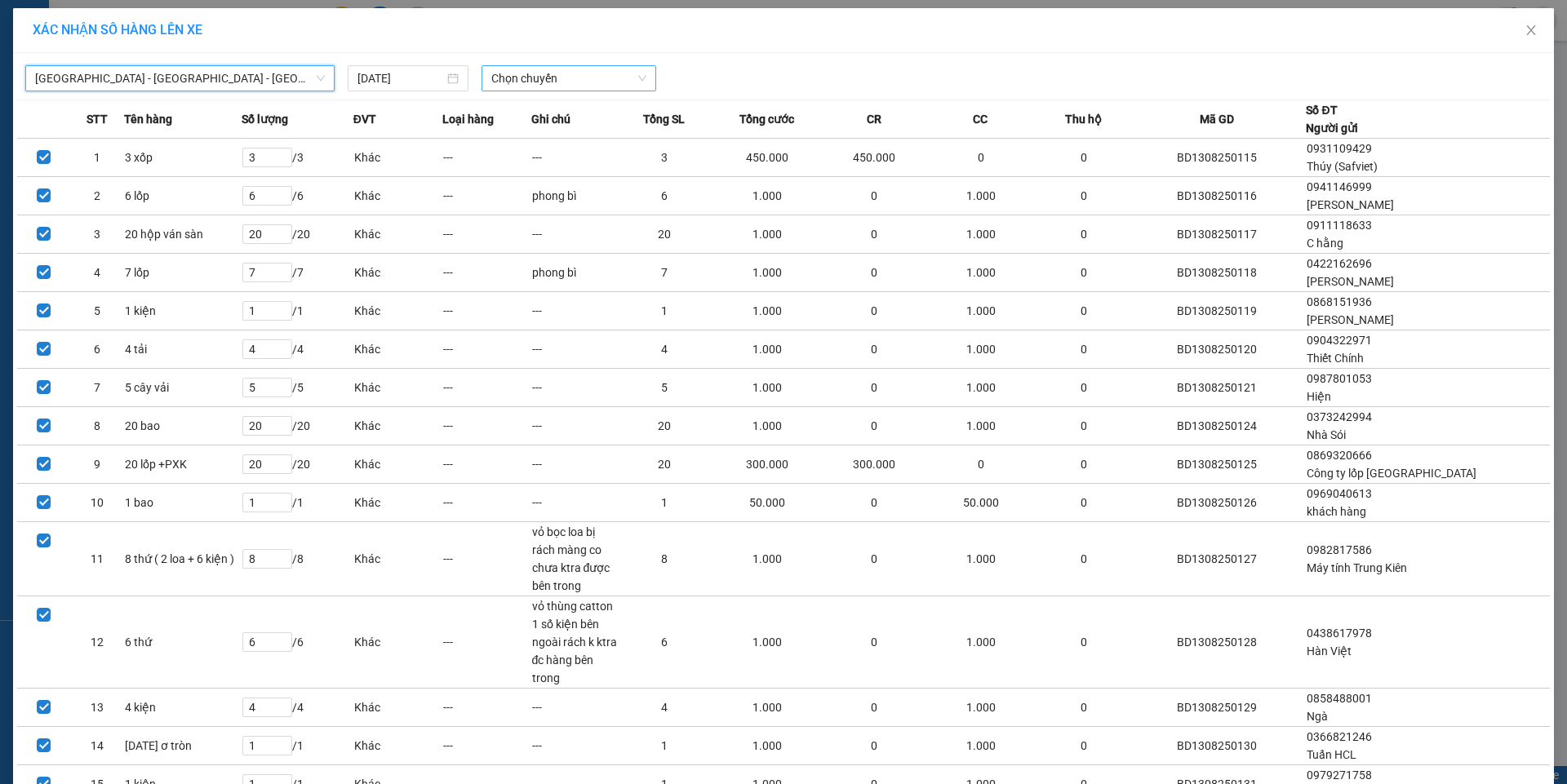
click at [507, 79] on span "Chọn chuyến" at bounding box center [568, 78] width 155 height 24
type input "20"
click at [566, 134] on div "Thêm chuyến " 20:00 "" at bounding box center [562, 138] width 174 height 28
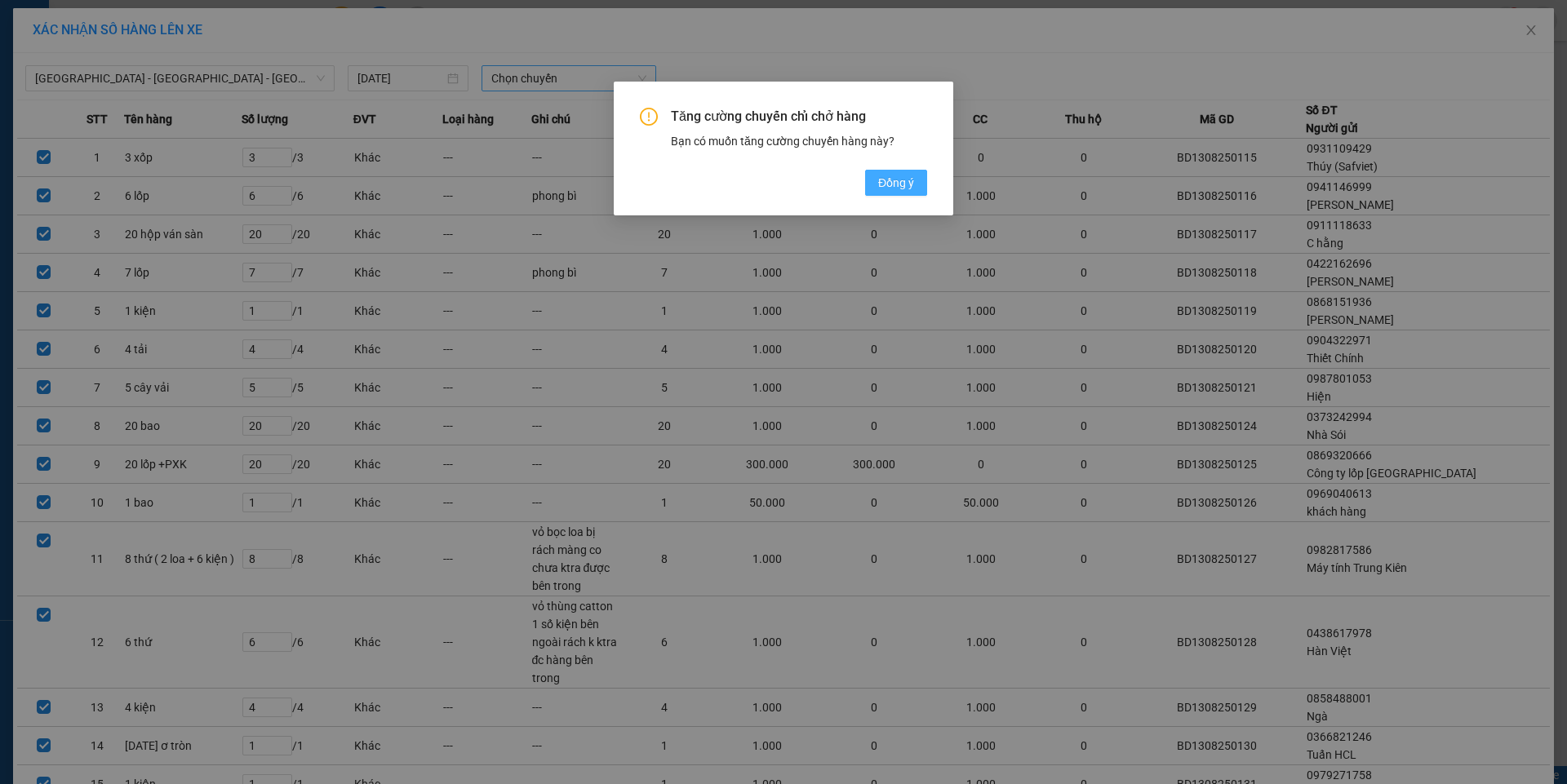
click at [902, 183] on span "Đồng ý" at bounding box center [895, 182] width 36 height 18
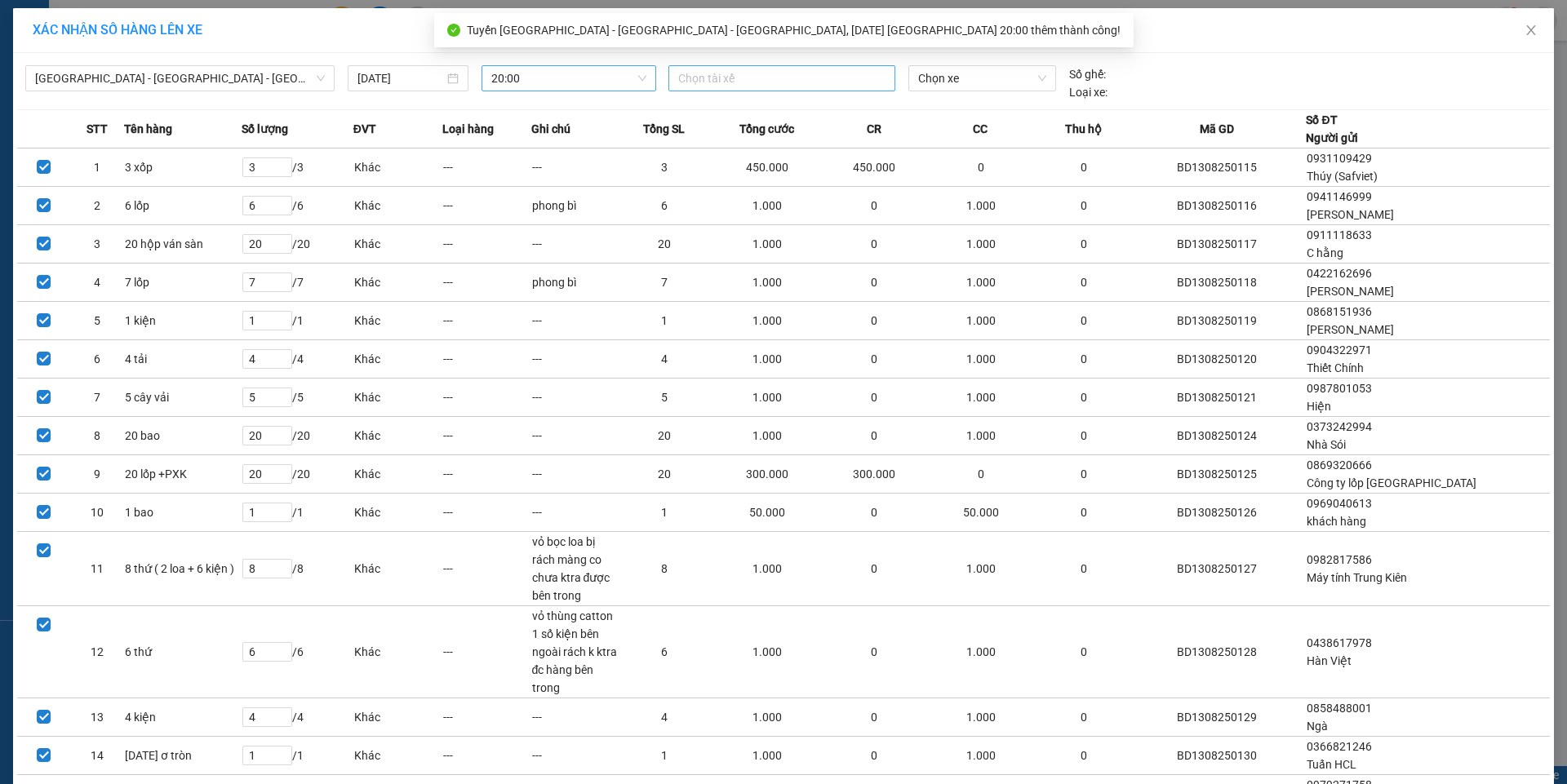
click at [767, 82] on div at bounding box center [782, 78] width 219 height 20
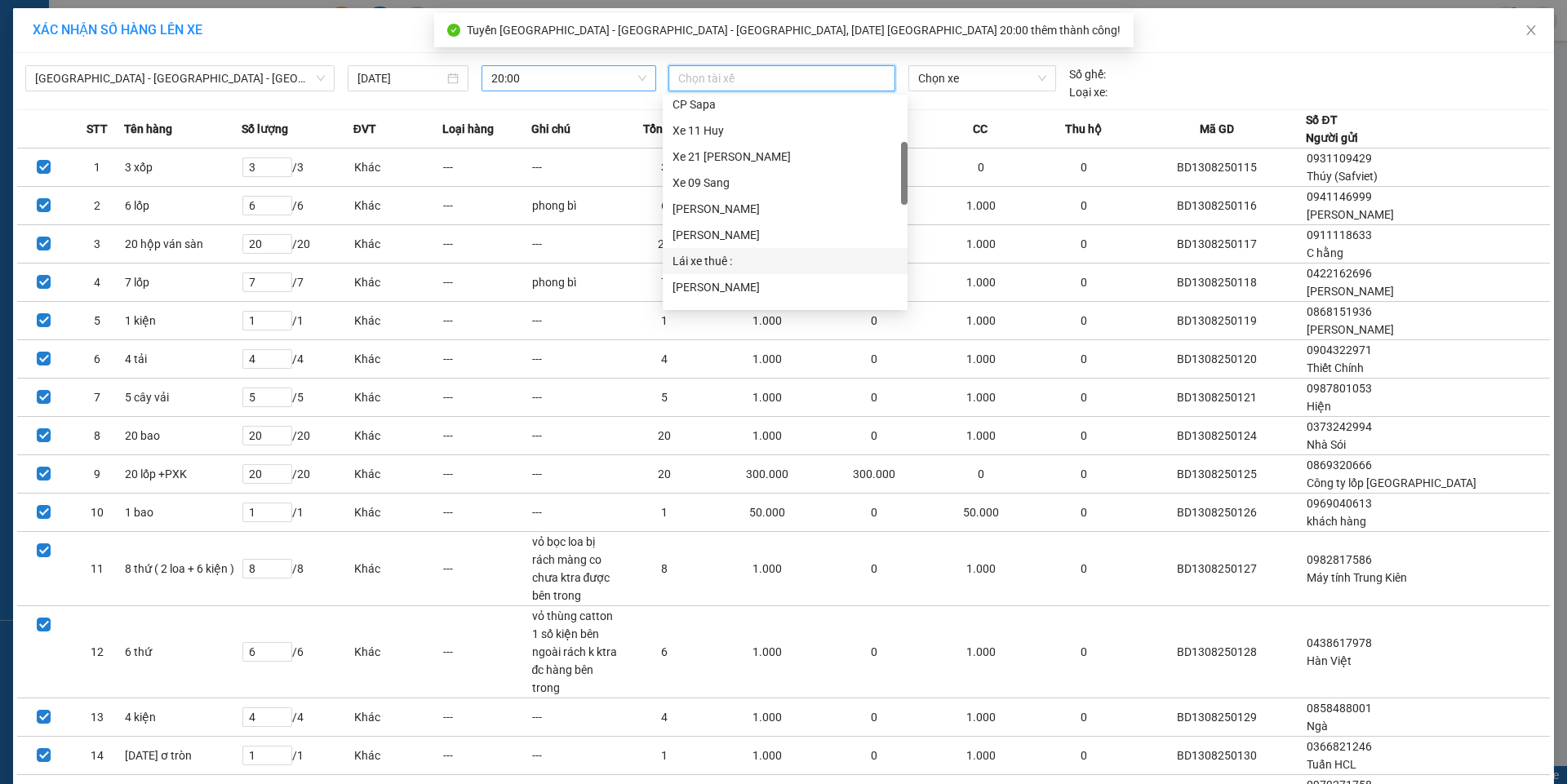
click at [692, 264] on div "Lái xe thuê :" at bounding box center [785, 261] width 226 height 18
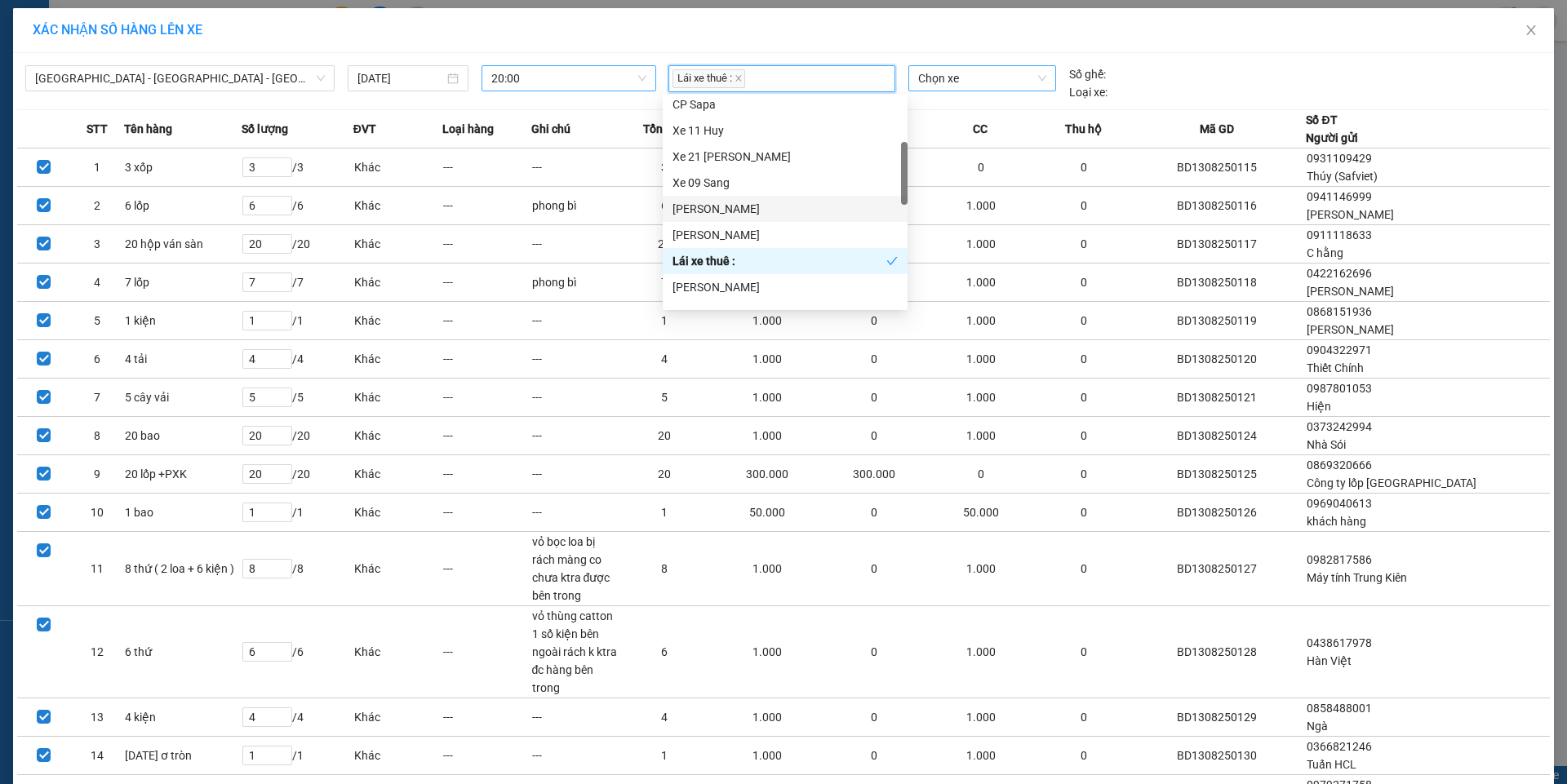
click at [957, 75] on span "Chọn xe" at bounding box center [981, 78] width 128 height 24
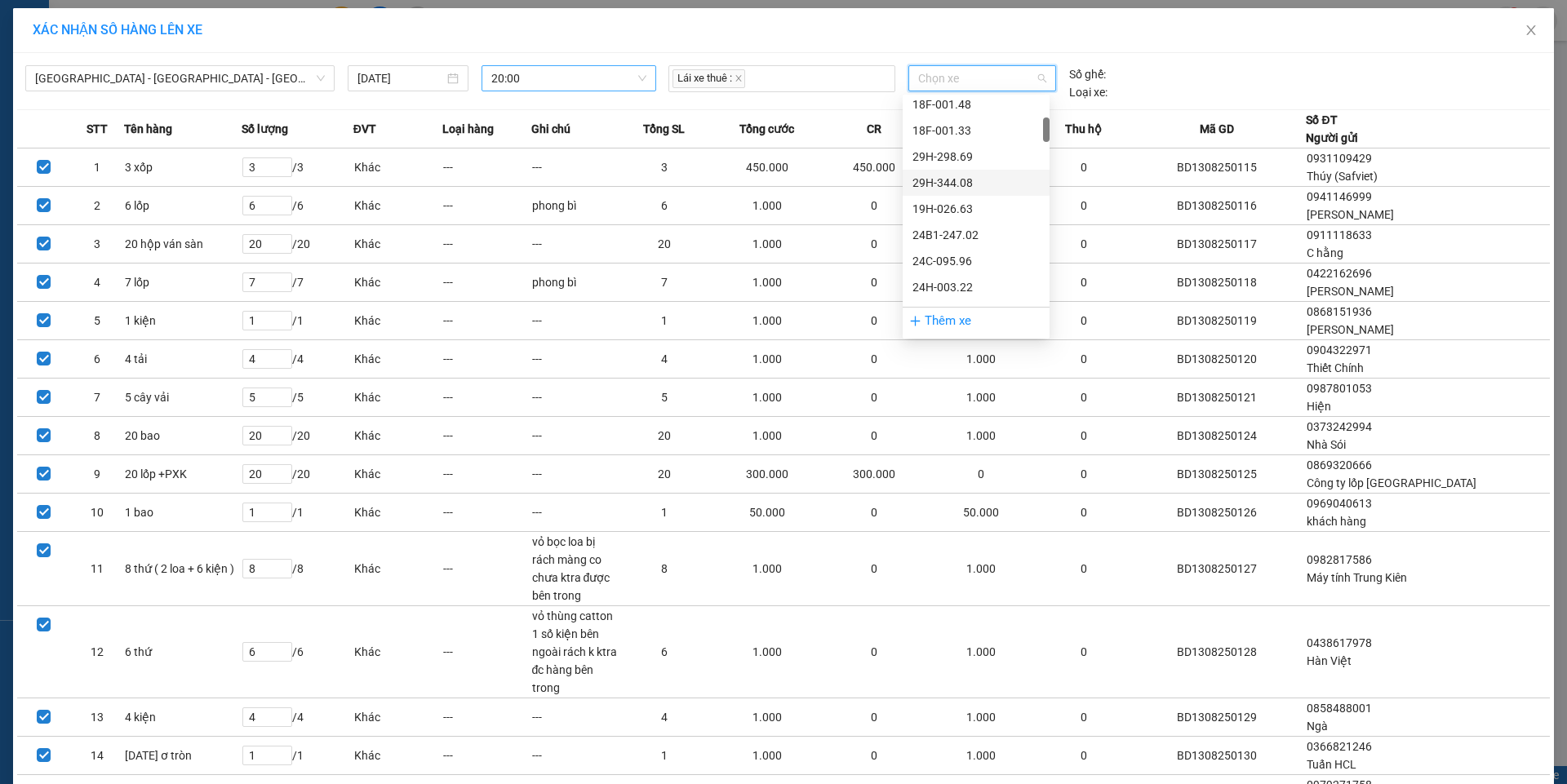
click at [966, 183] on div "29H-344.08" at bounding box center [975, 182] width 128 height 18
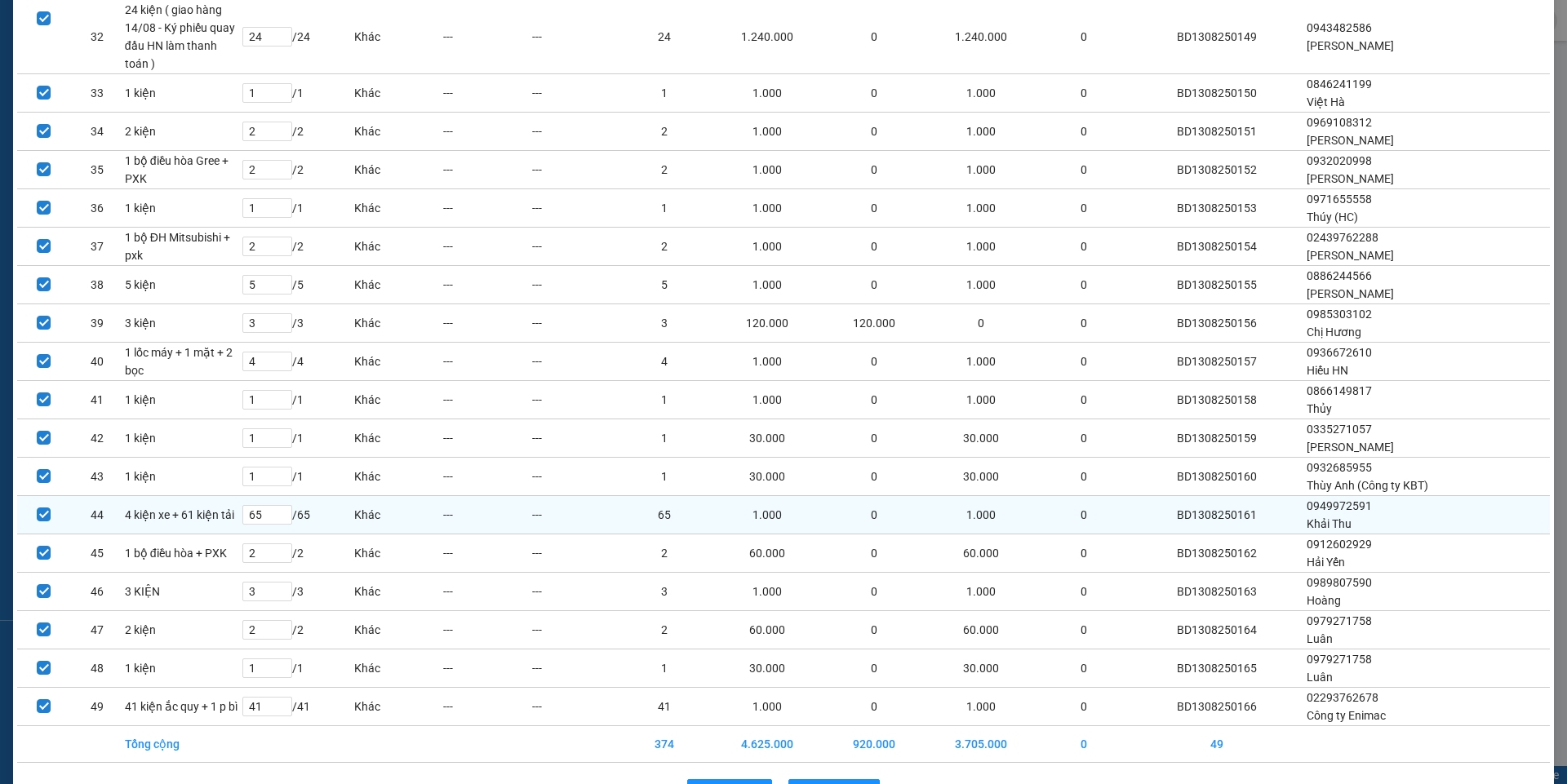
scroll to position [1434, 0]
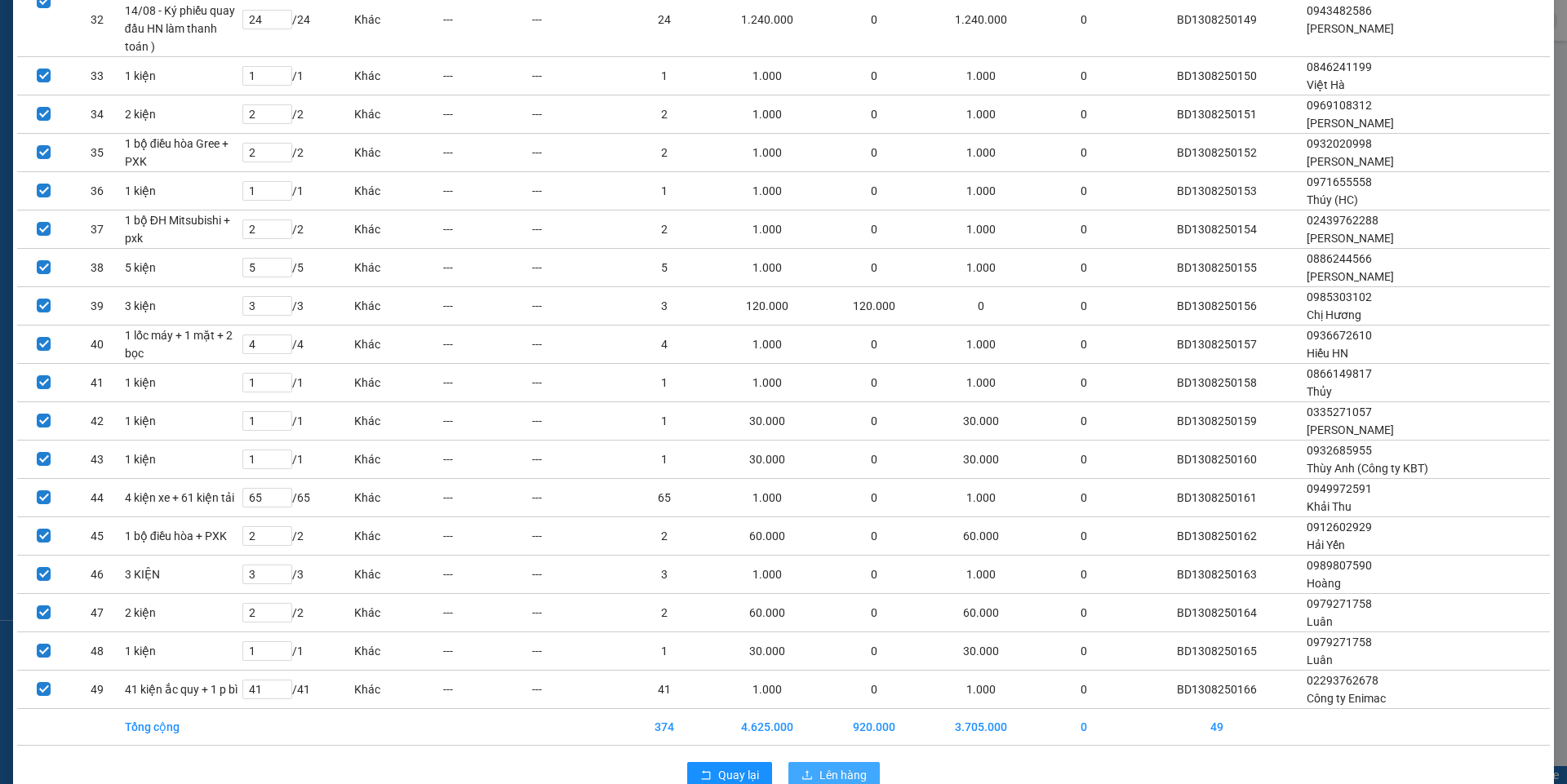
click at [830, 766] on span "Lên hàng" at bounding box center [843, 774] width 48 height 18
